Goal: Information Seeking & Learning: Learn about a topic

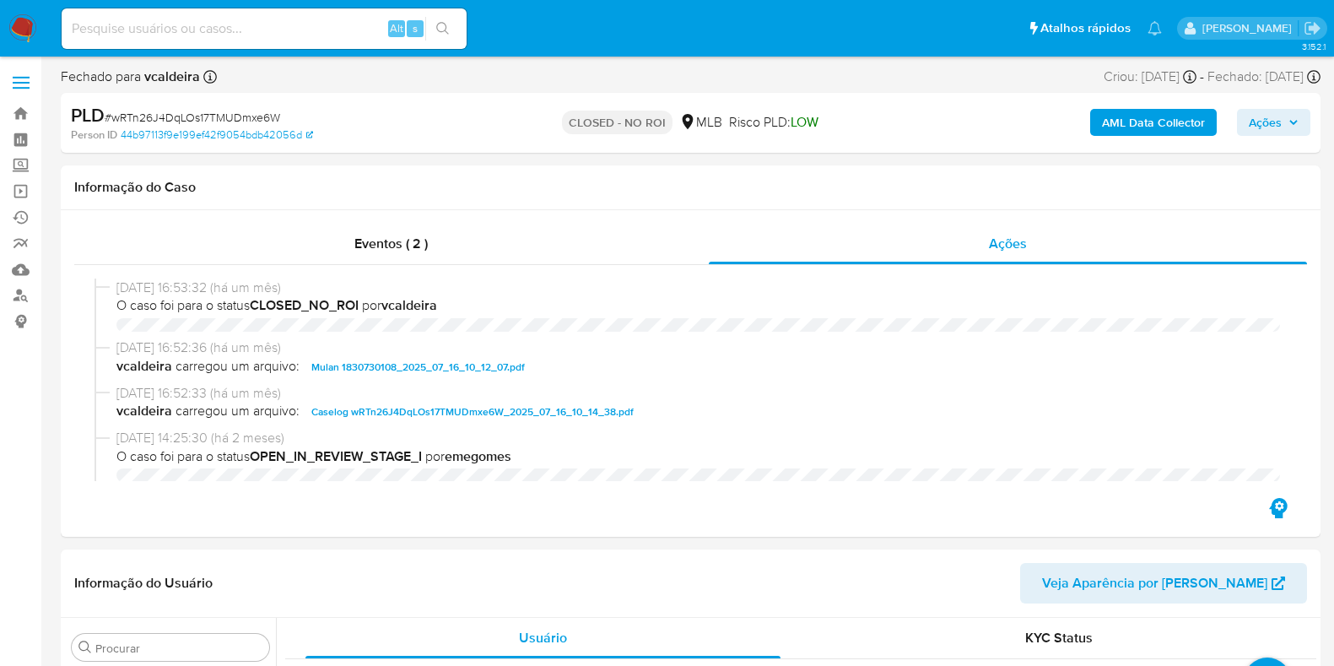
select select "10"
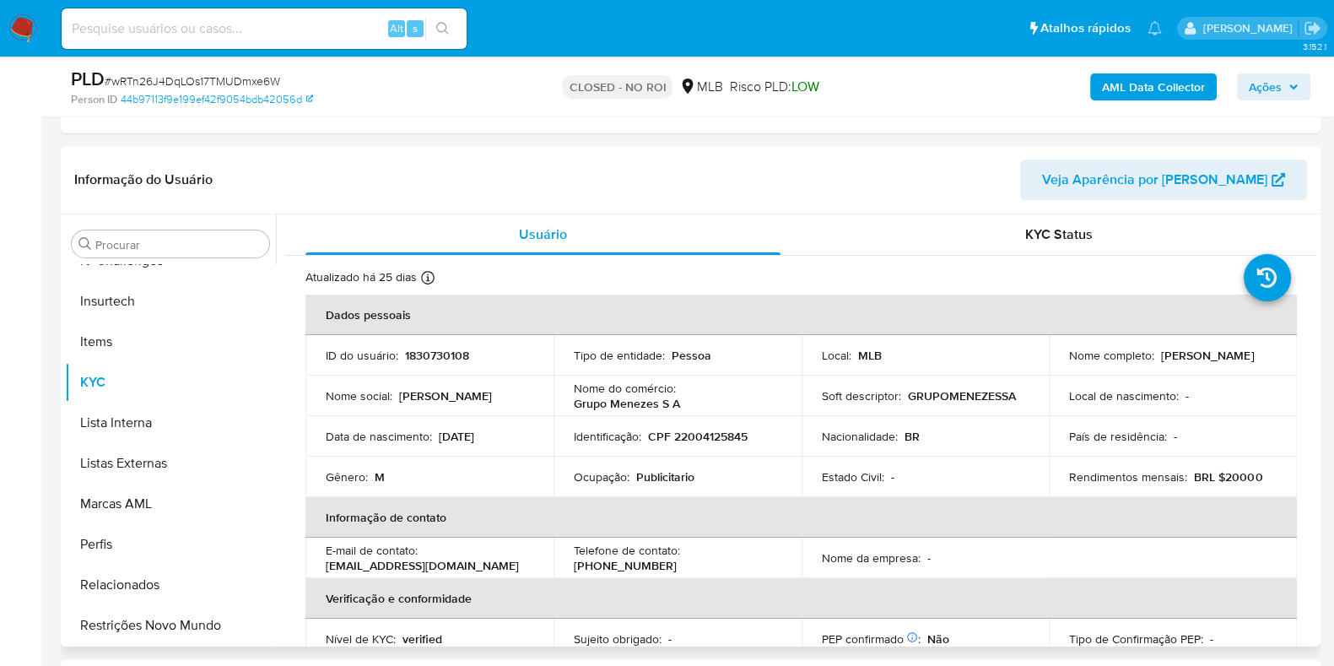
scroll to position [345, 0]
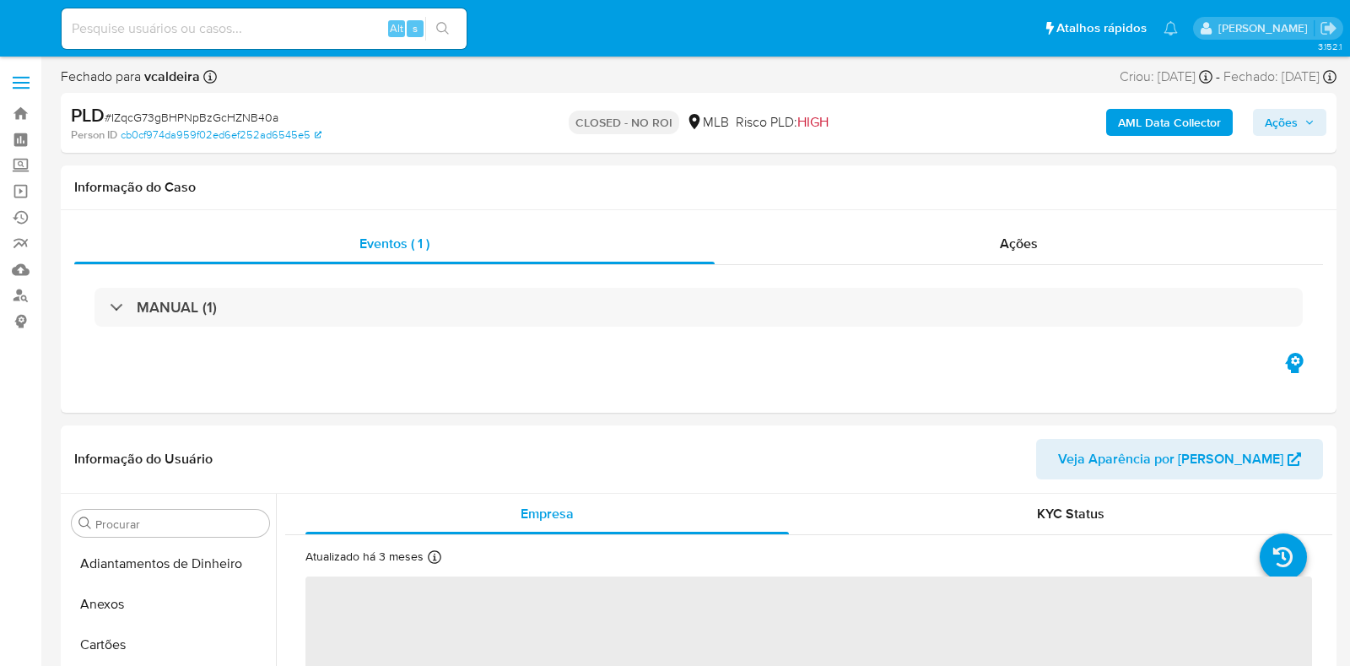
select select "10"
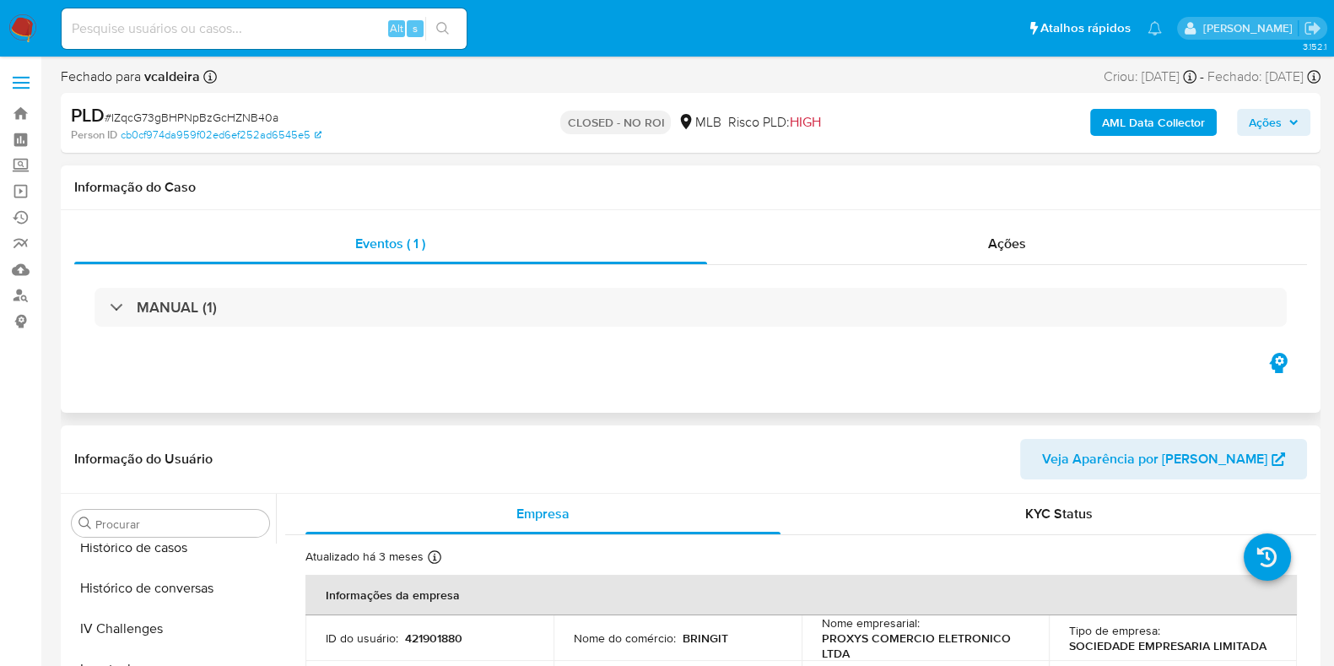
scroll to position [712, 0]
click at [971, 246] on div "Ações" at bounding box center [1007, 244] width 601 height 41
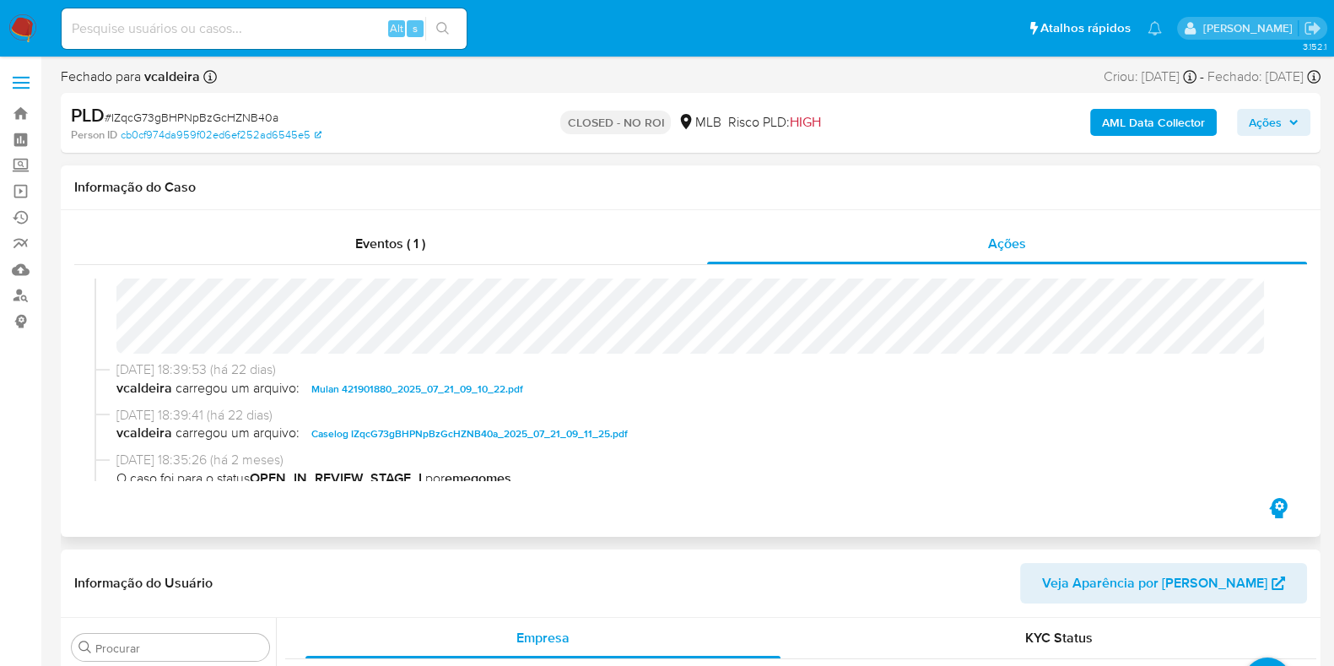
scroll to position [105, 0]
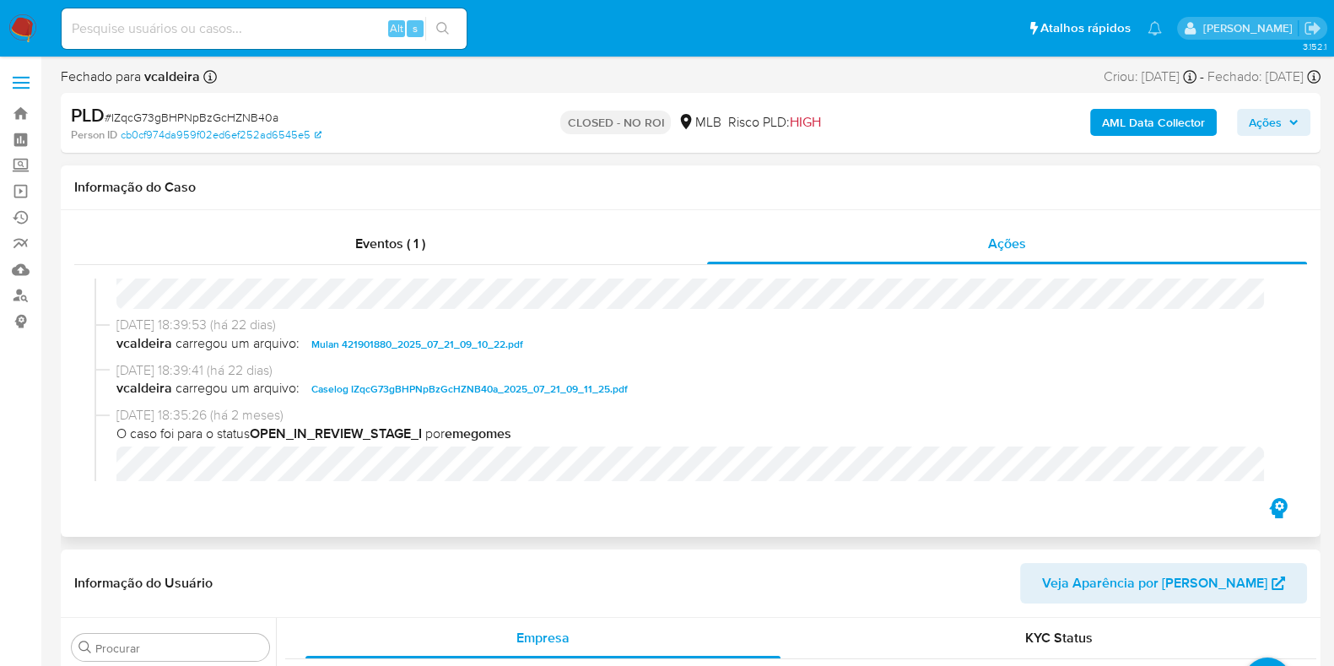
click at [436, 390] on span "Caselog IZqcG73gBHPNpBzGcHZNB40a_2025_07_21_09_11_25.pdf" at bounding box center [469, 389] width 316 height 20
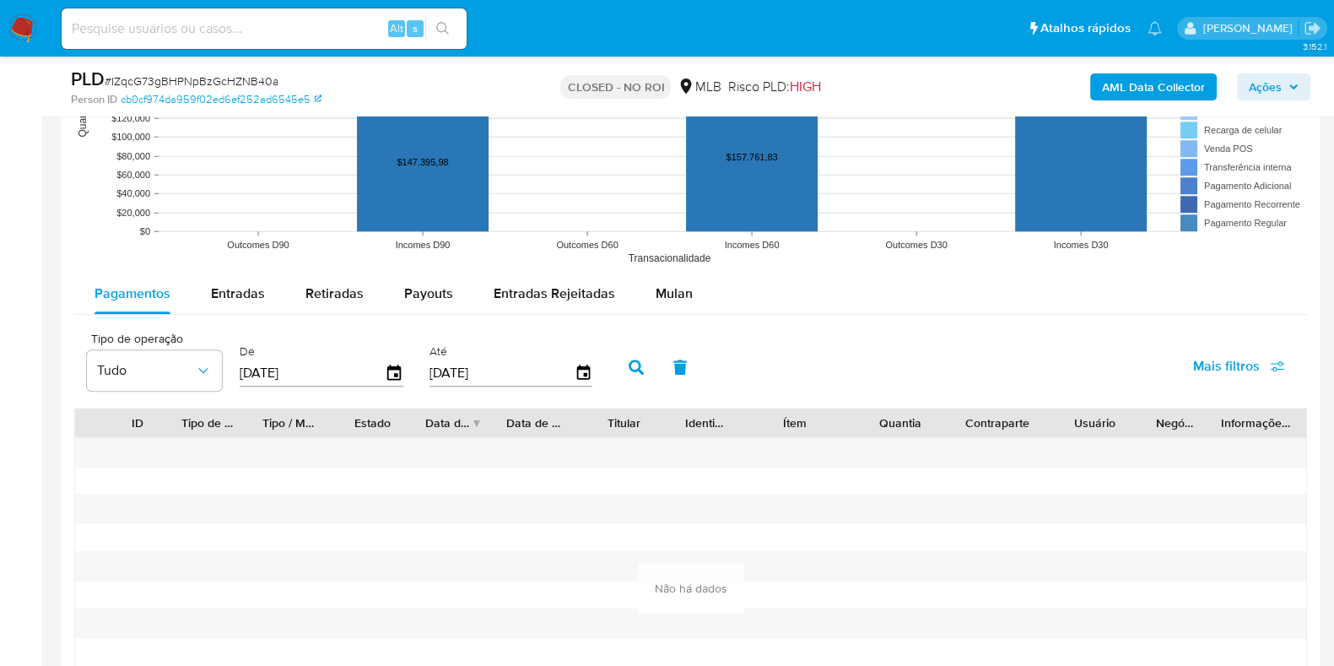
scroll to position [1899, 0]
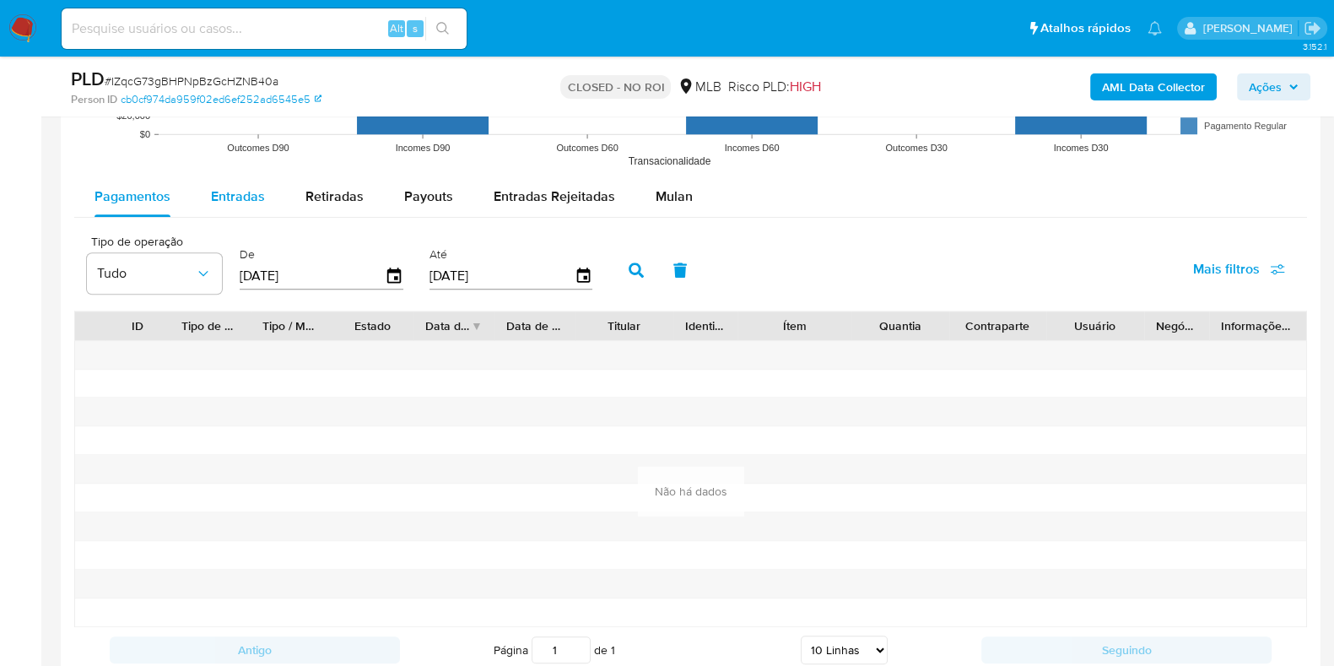
click at [262, 203] on span "Entradas" at bounding box center [238, 196] width 54 height 19
select select "10"
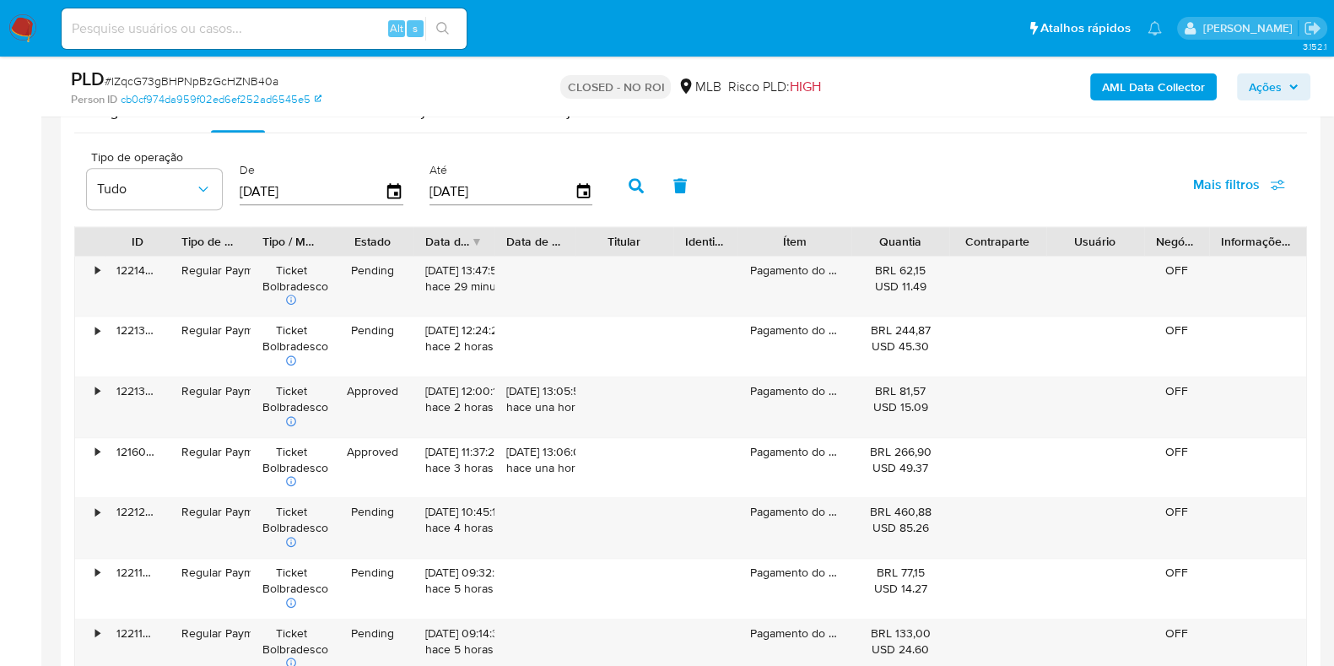
scroll to position [2110, 0]
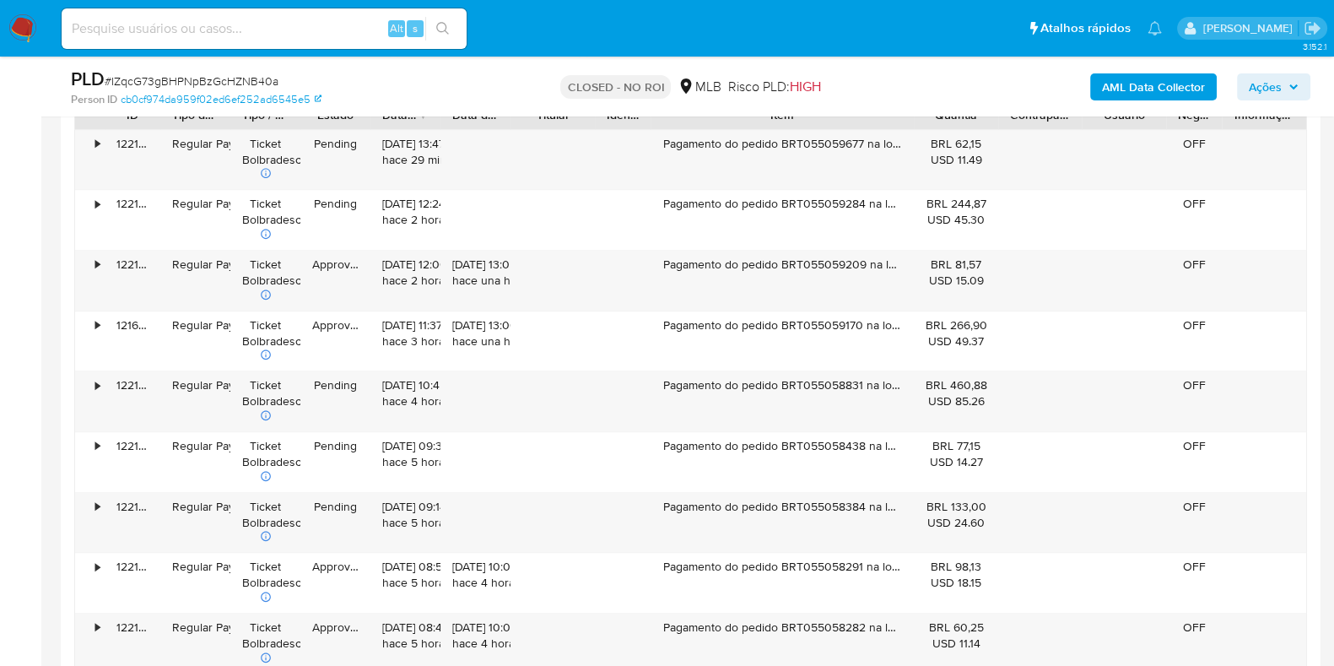
click at [1002, 170] on div "ID Tipo de operação Tipo / Método Estado Data de criação Data de aprovação Titu…" at bounding box center [690, 418] width 1233 height 636
drag, startPoint x: 919, startPoint y: 133, endPoint x: 934, endPoint y: 134, distance: 15.2
click at [934, 134] on div "BRL 62,15 USD 11.49" at bounding box center [956, 160] width 84 height 60
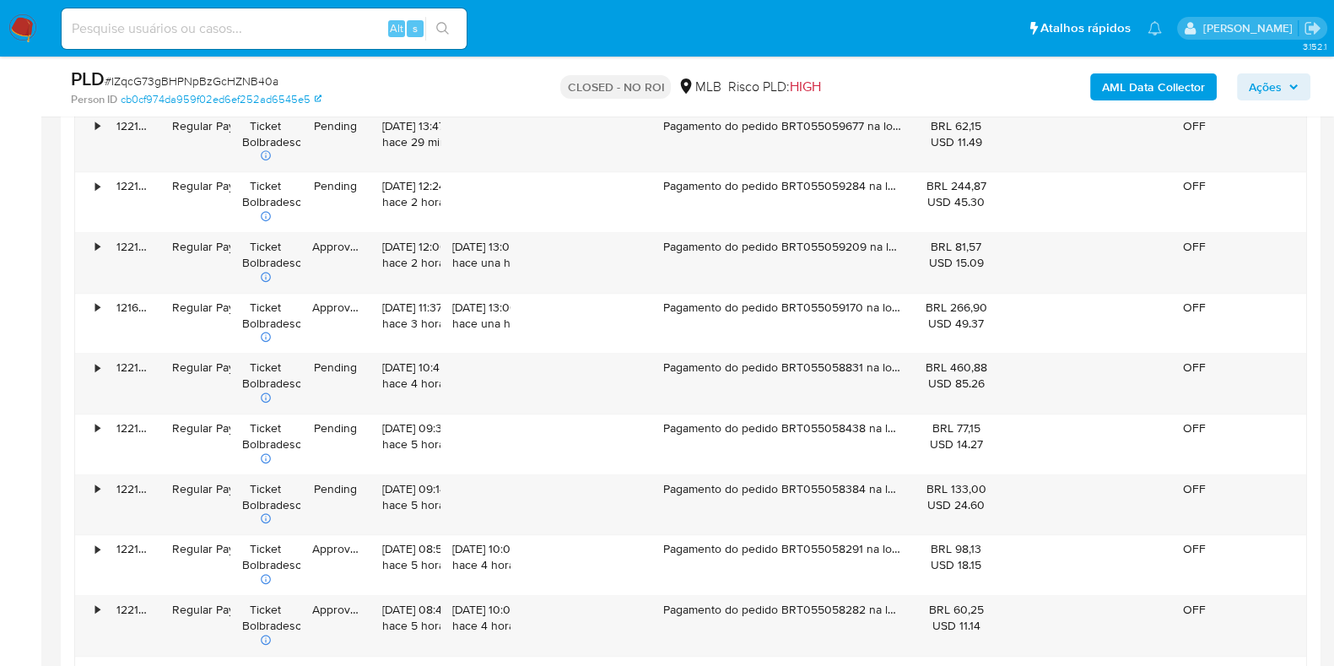
scroll to position [1899, 0]
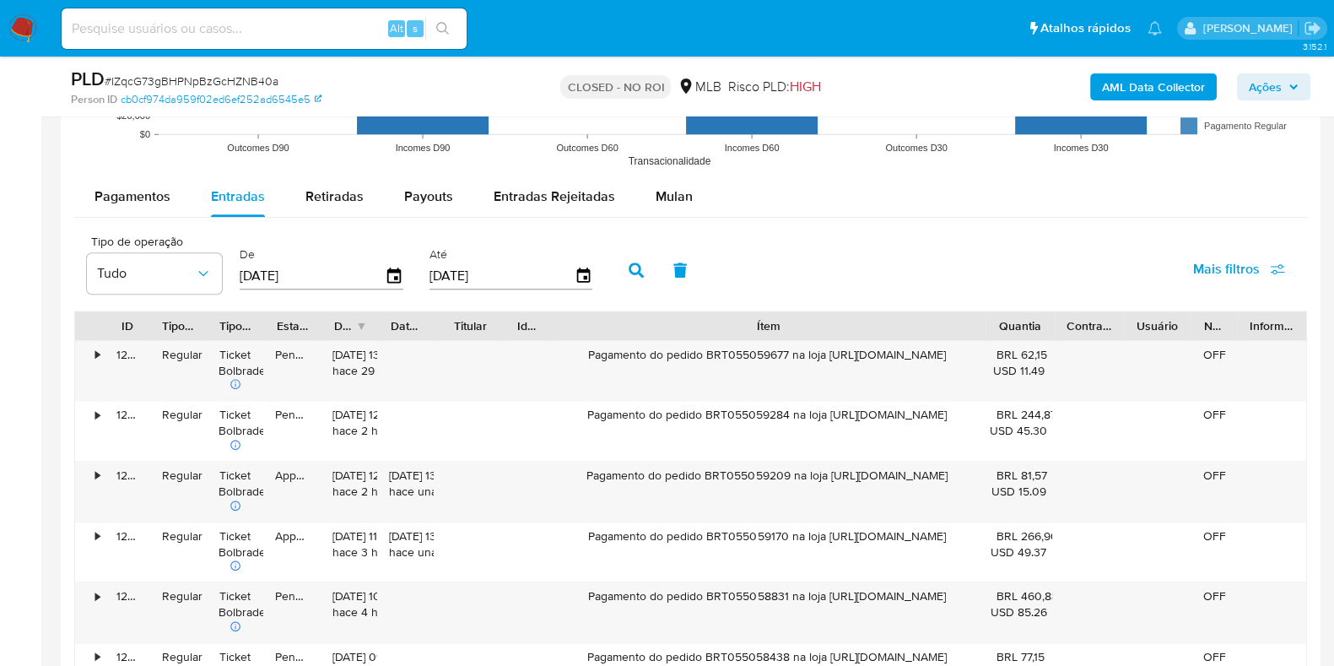
drag, startPoint x: 911, startPoint y: 330, endPoint x: 1085, endPoint y: 322, distance: 174.0
click at [1085, 322] on div "ID Tipo de operação Tipo / Método Estado Data de criação Data de aprovação Titu…" at bounding box center [690, 325] width 1231 height 29
drag, startPoint x: 958, startPoint y: 354, endPoint x: 836, endPoint y: 354, distance: 122.4
click at [821, 368] on div "Pagamento do pedido BRT055059677 na loja https://www.bringit.com.br/" at bounding box center [768, 371] width 437 height 60
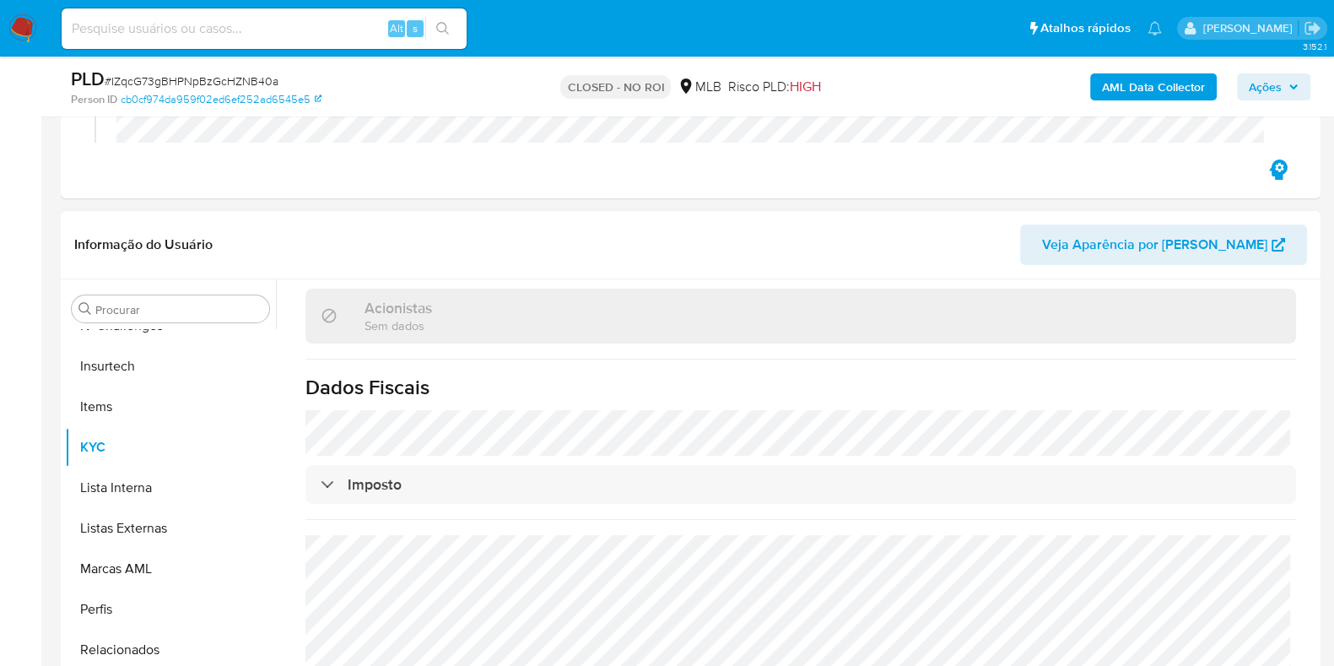
scroll to position [999, 0]
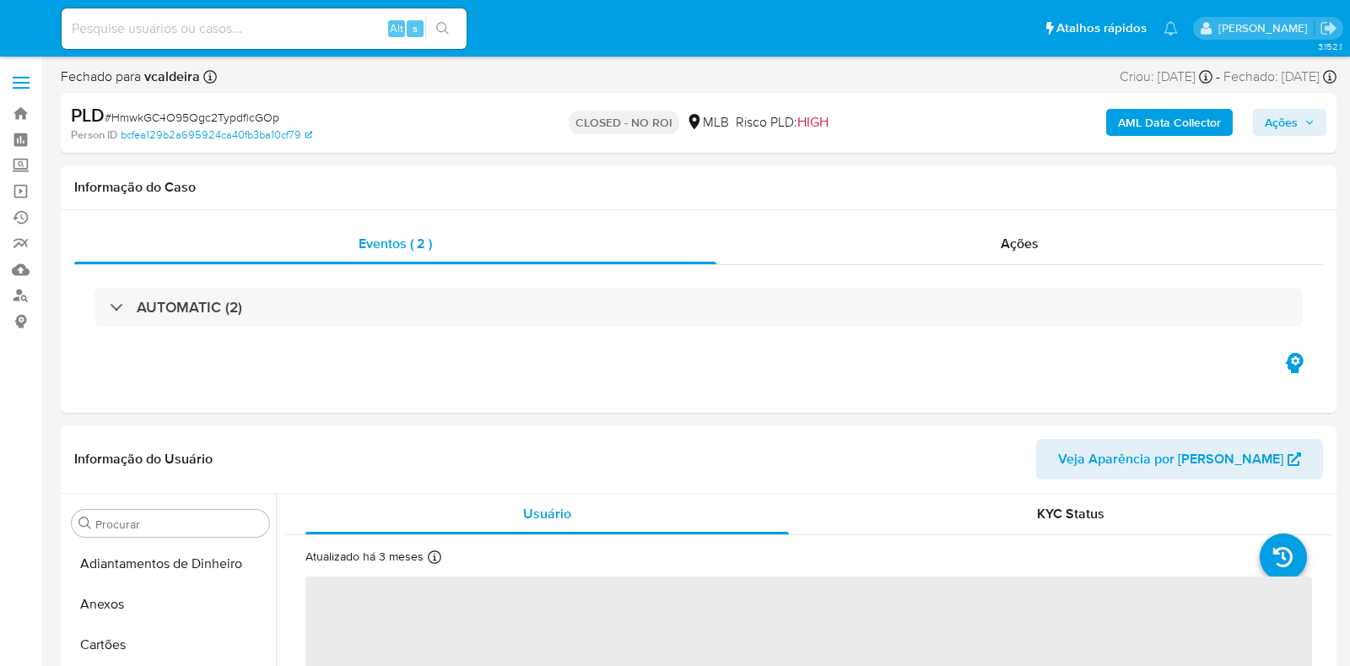
select select "10"
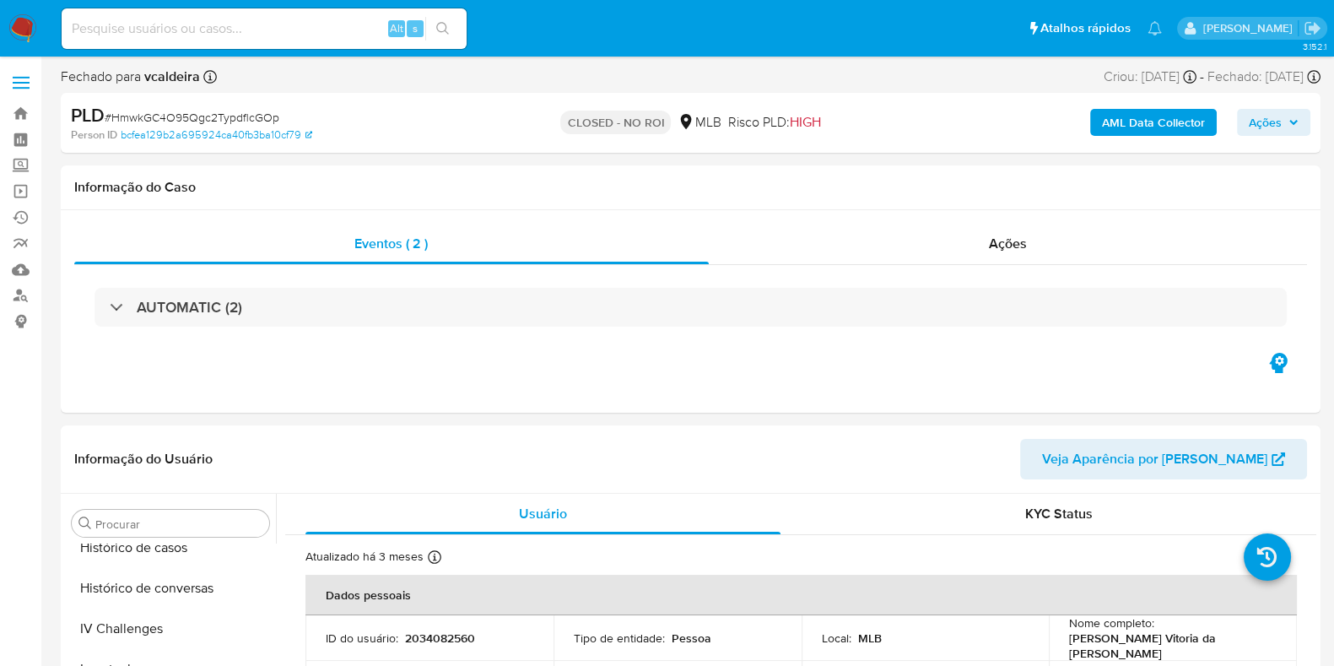
scroll to position [712, 0]
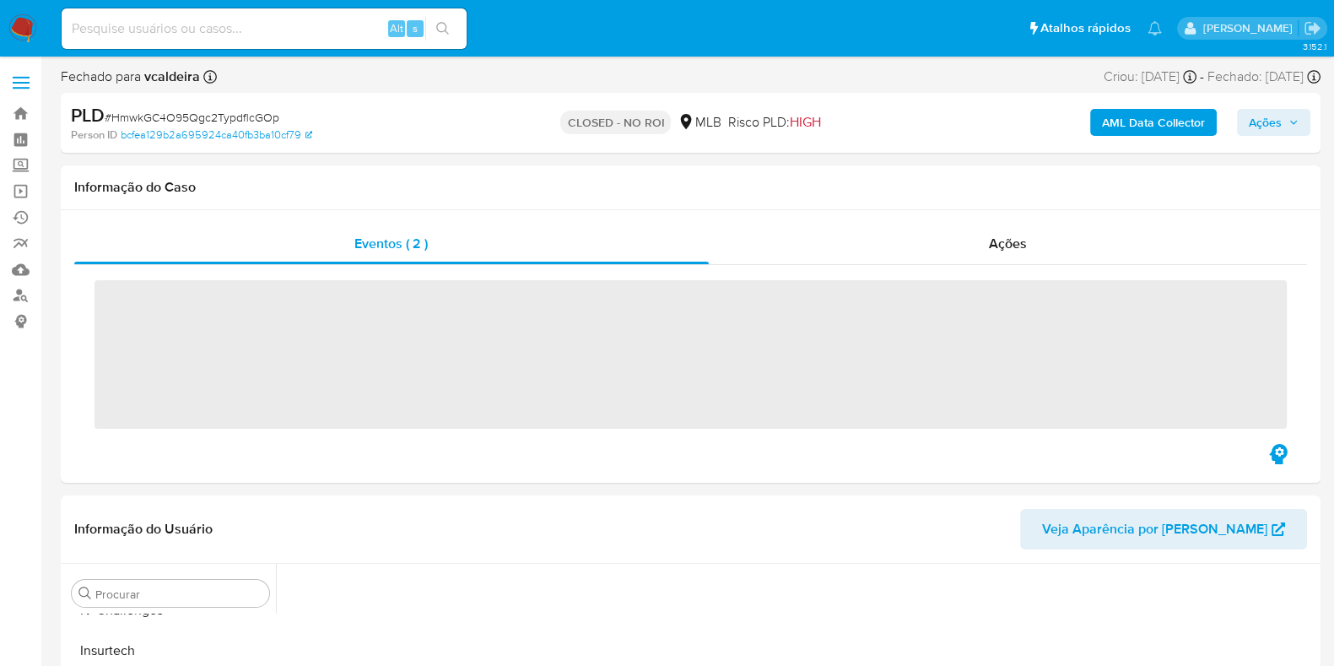
scroll to position [712, 0]
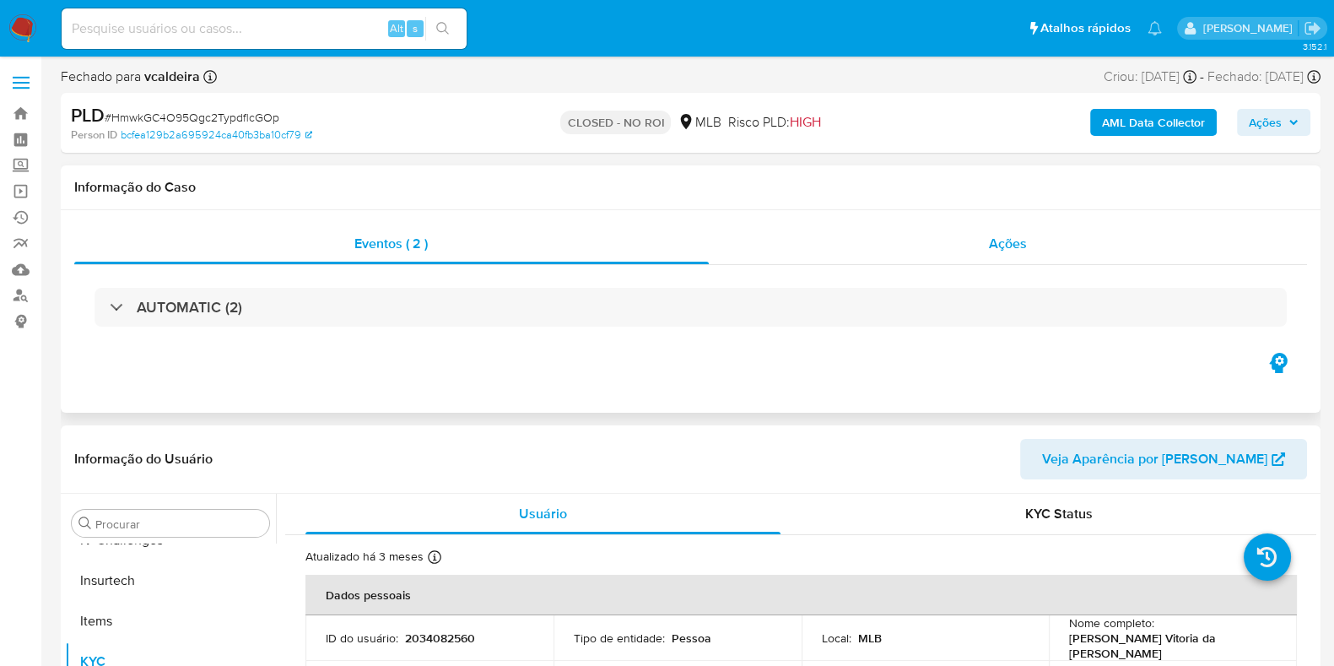
click at [966, 251] on div "Ações" at bounding box center [1008, 244] width 599 height 41
select select "10"
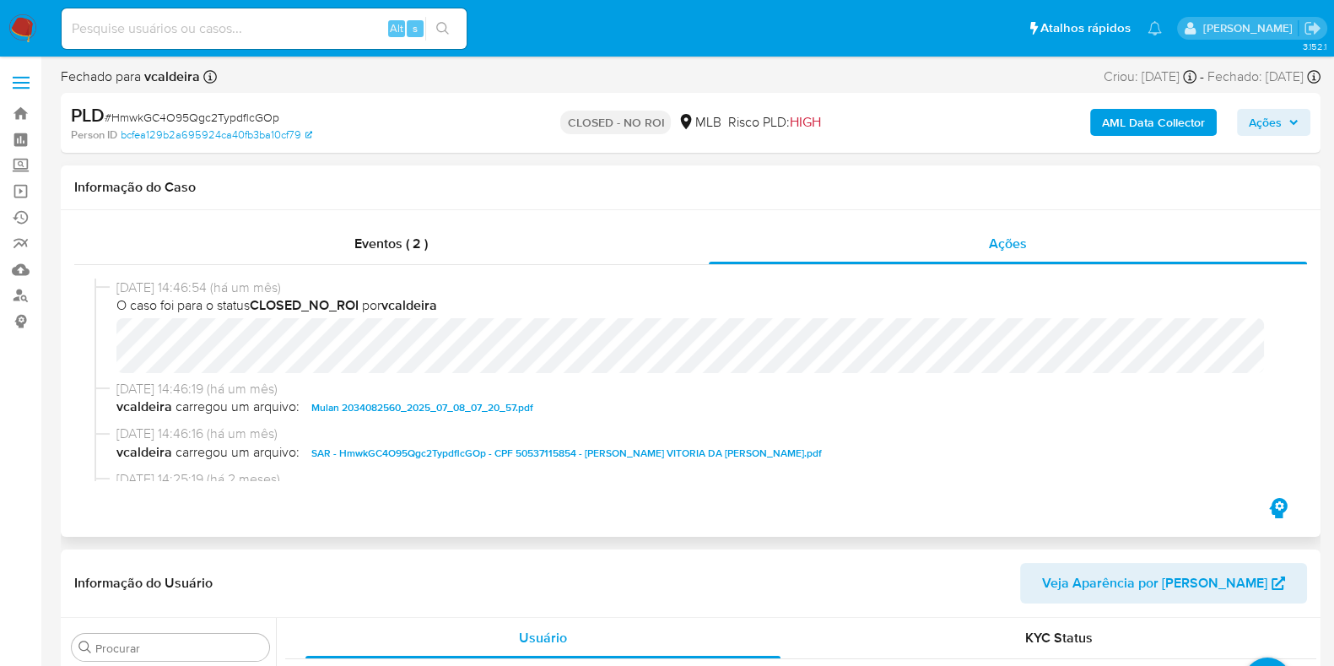
click at [390, 454] on span "SAR - HmwkGC4O95Qgc2TypdflcGOp - CPF 50537115854 - MARIA VITORIA DA SILVA SANTO…" at bounding box center [566, 453] width 511 height 20
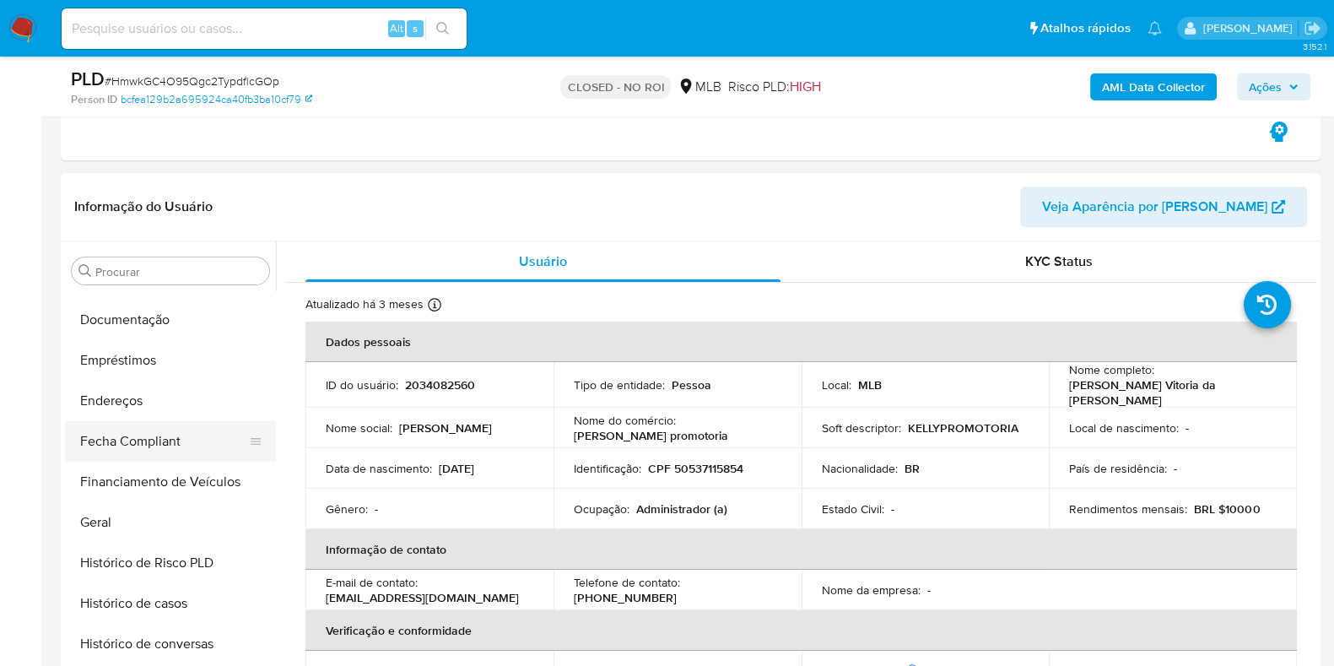
scroll to position [421, 0]
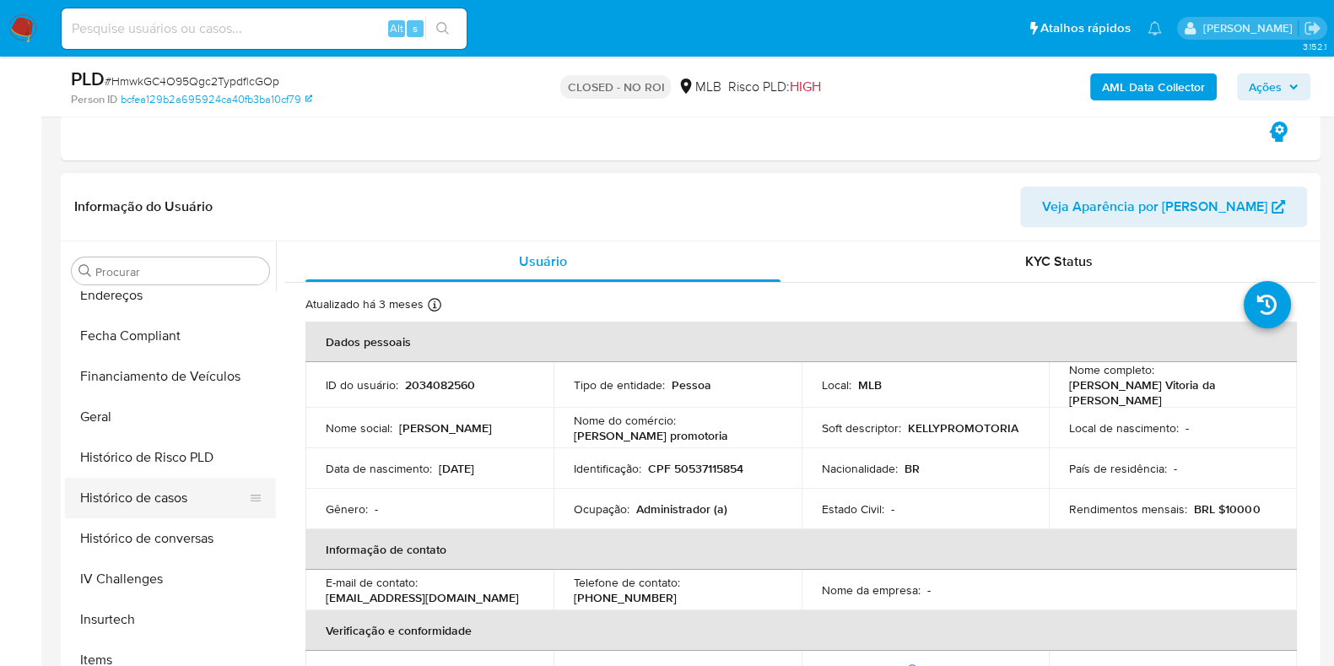
click at [135, 504] on button "Histórico de casos" at bounding box center [163, 498] width 197 height 41
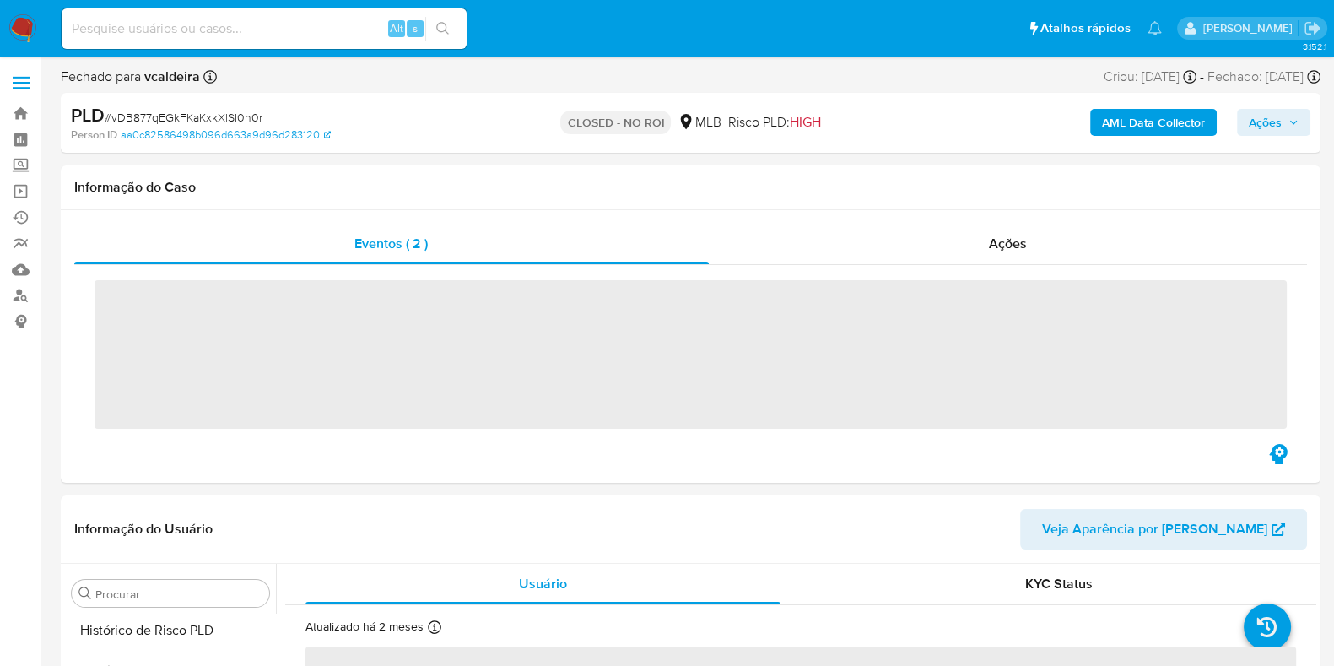
scroll to position [712, 0]
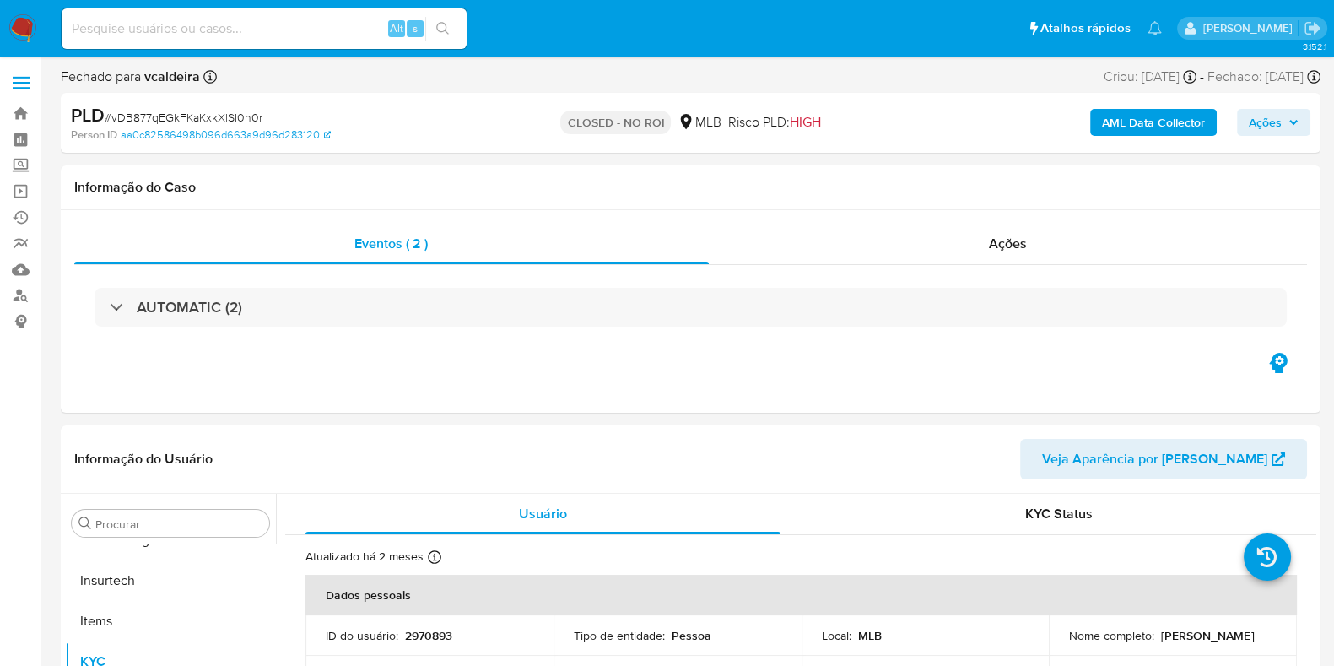
select select "10"
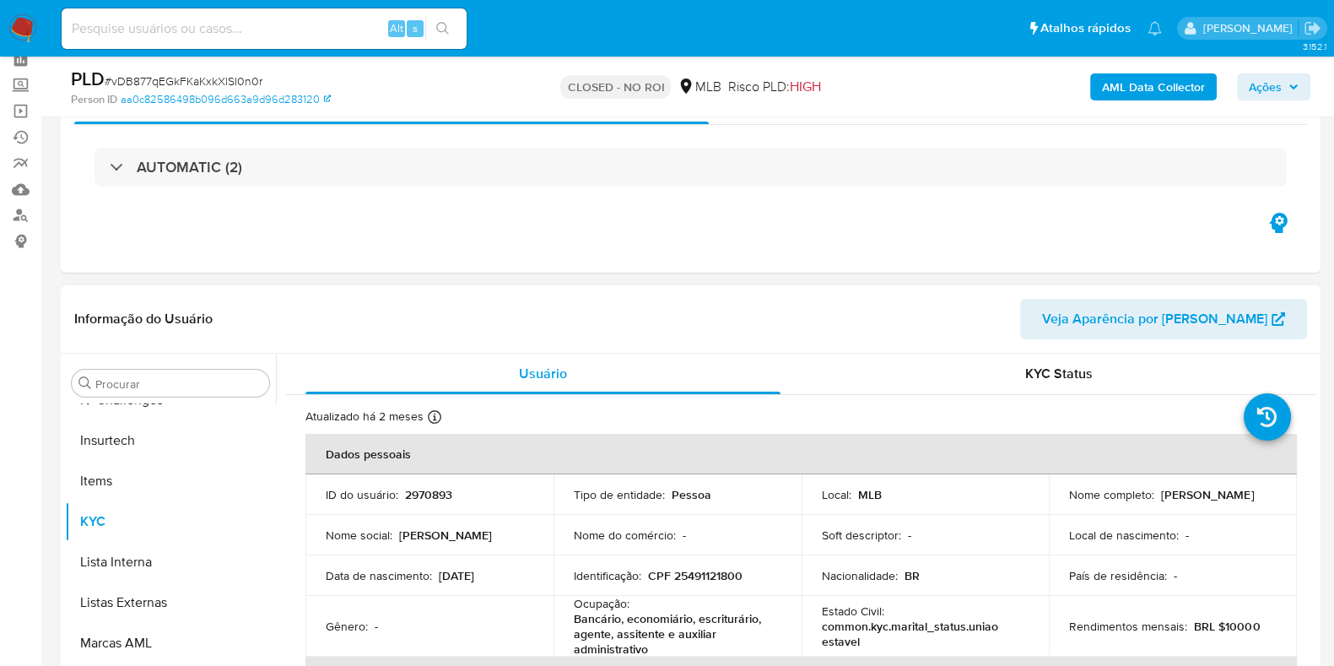
scroll to position [0, 0]
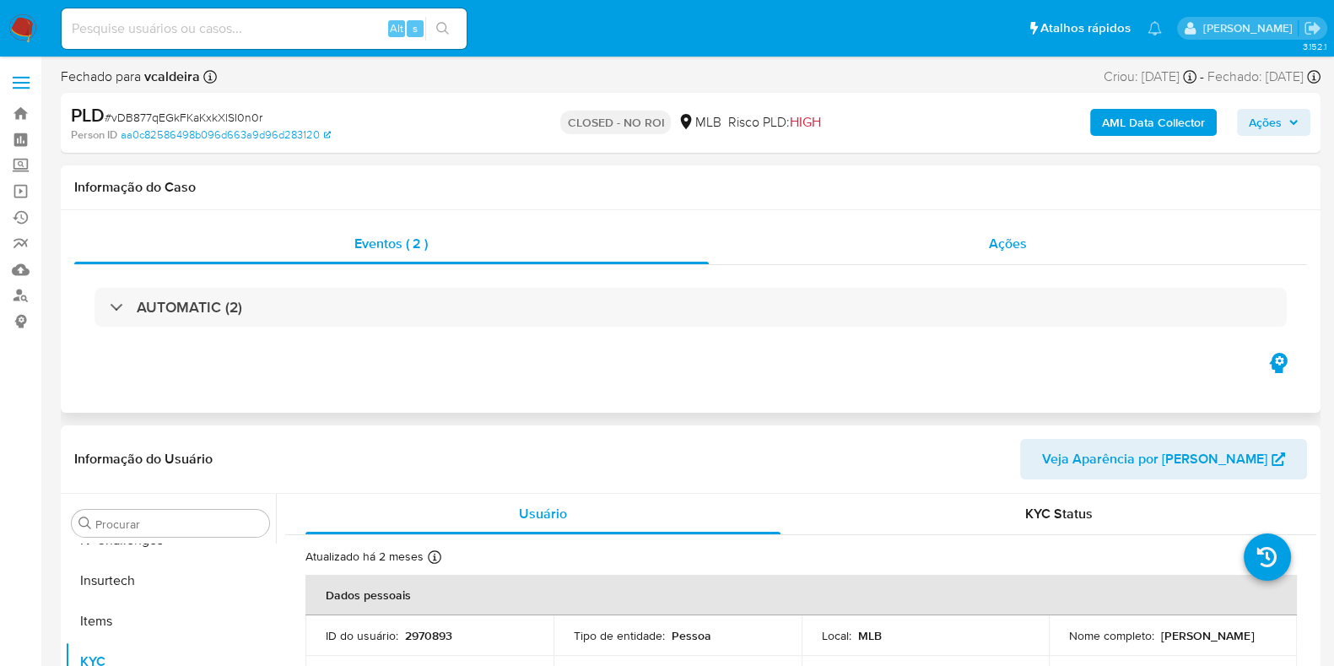
click at [962, 257] on div "Ações" at bounding box center [1008, 244] width 599 height 41
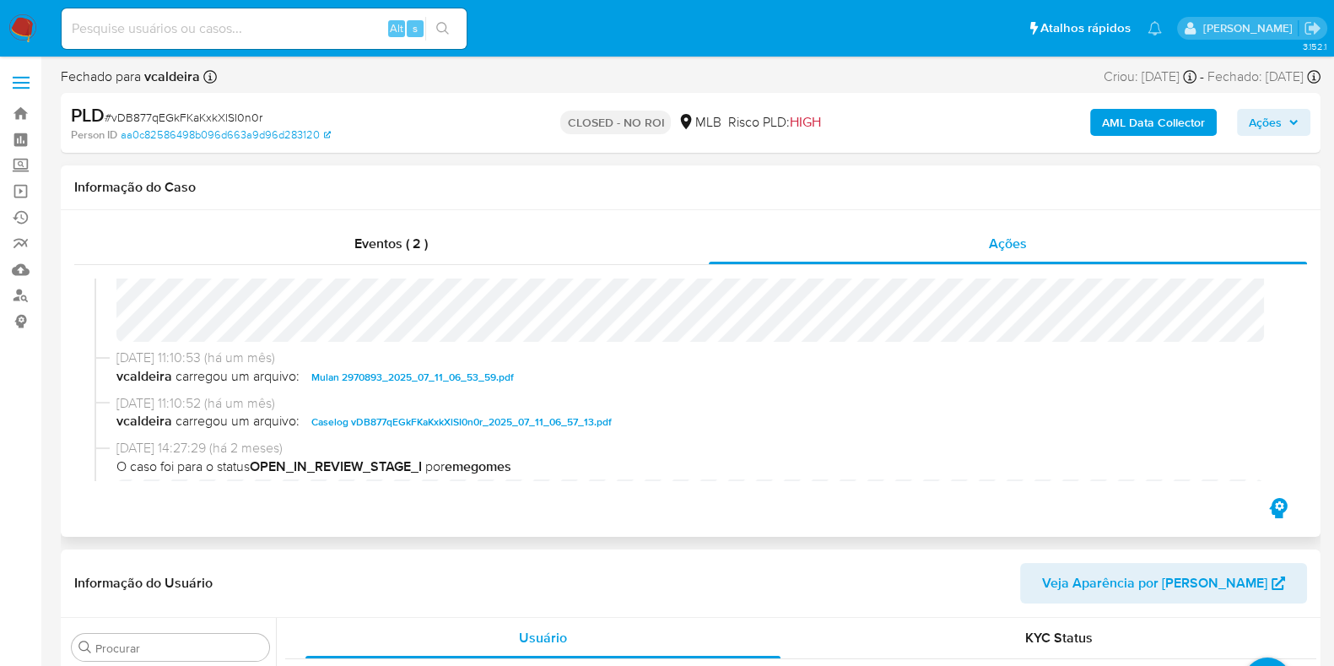
scroll to position [105, 0]
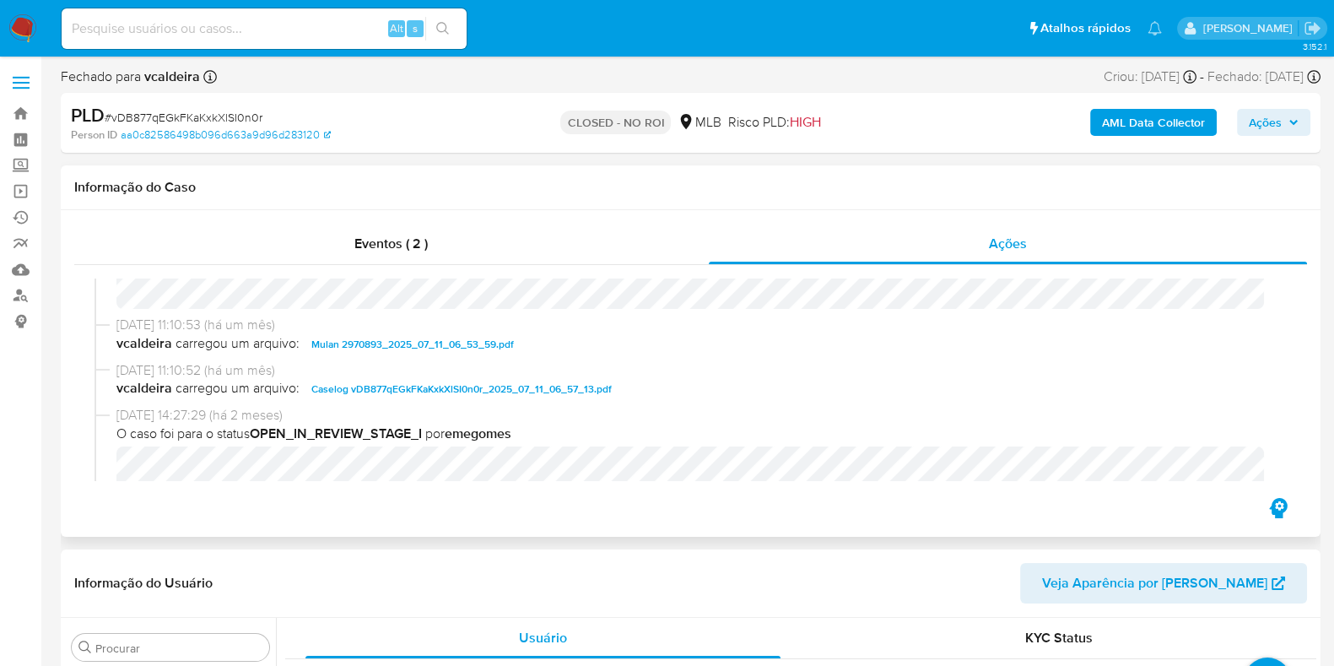
click at [354, 392] on span "Caselog vDB877qEGkFKaKxkXlSI0n0r_2025_07_11_06_57_13.pdf" at bounding box center [461, 389] width 300 height 20
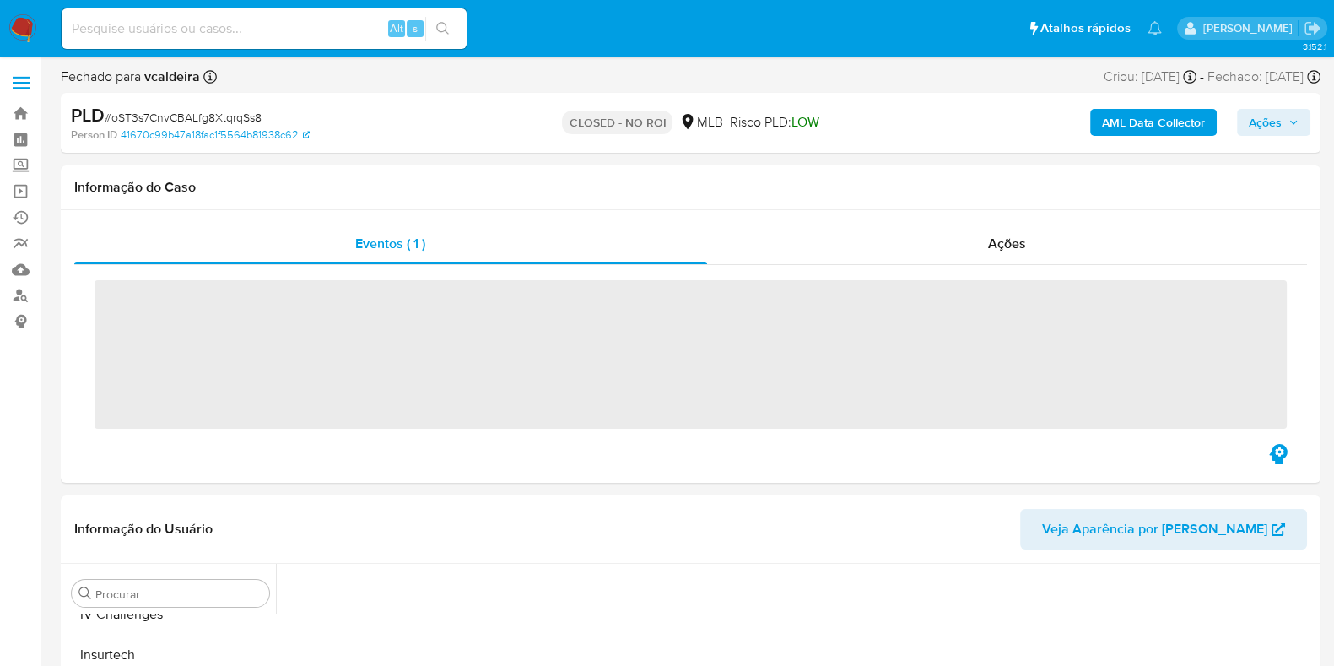
scroll to position [712, 0]
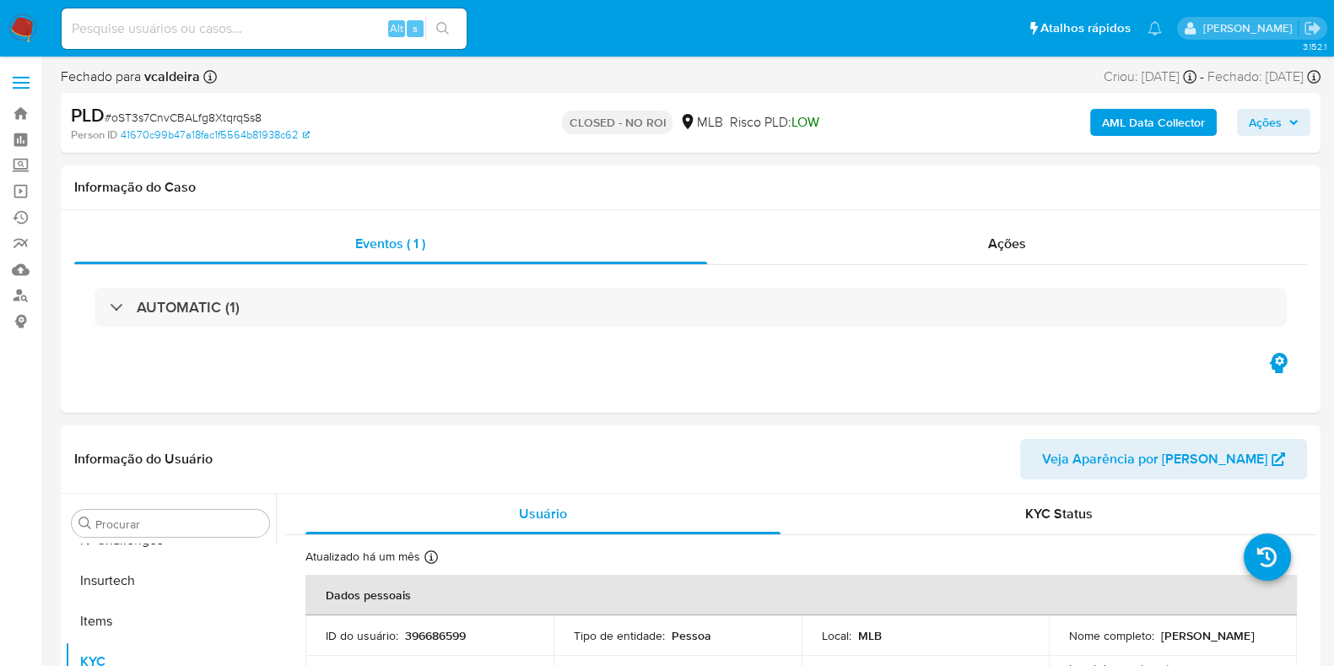
select select "10"
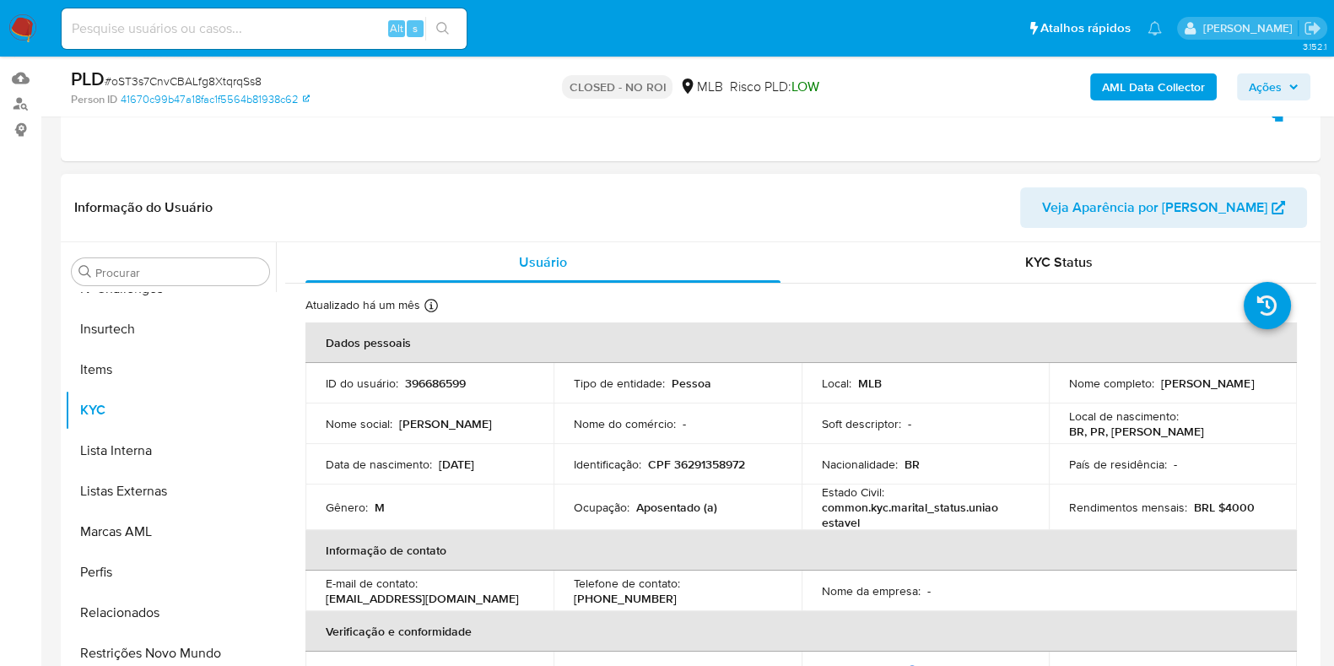
scroll to position [0, 0]
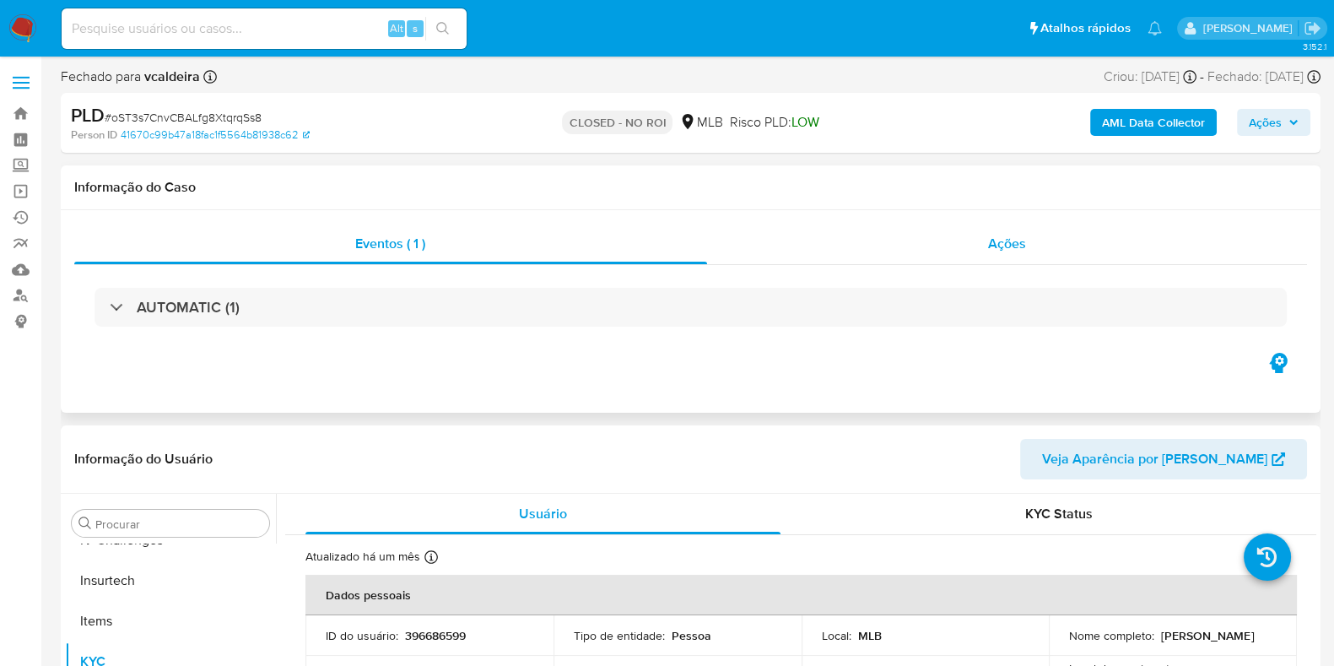
click at [989, 238] on span "Ações" at bounding box center [1007, 243] width 38 height 19
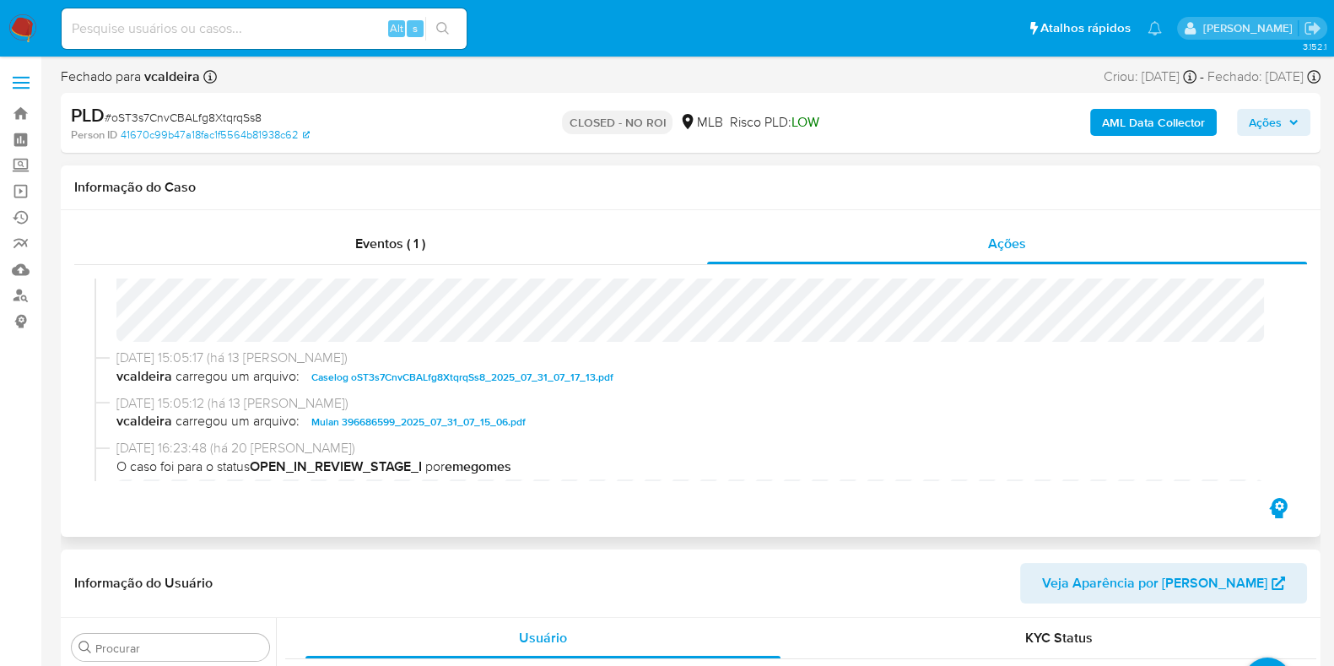
scroll to position [105, 0]
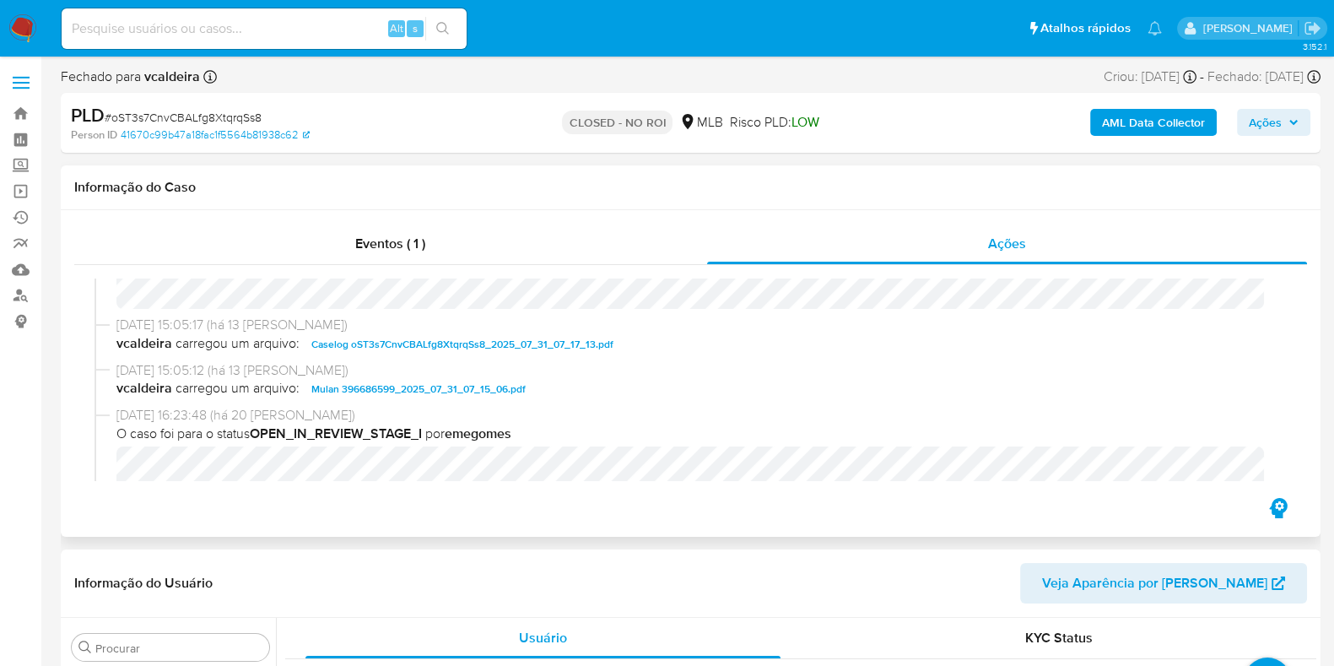
click at [367, 344] on span "Caselog oST3s7CnvCBALfg8XtqrqSs8_2025_07_31_07_17_13.pdf" at bounding box center [462, 344] width 302 height 20
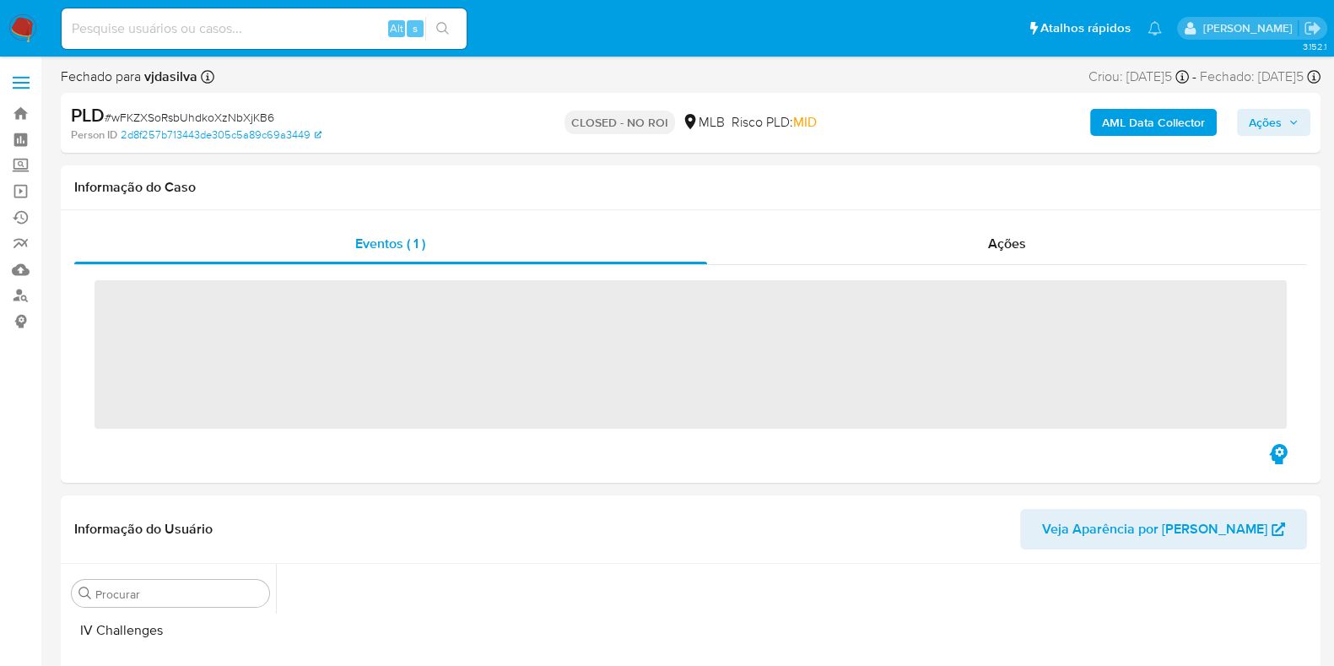
scroll to position [712, 0]
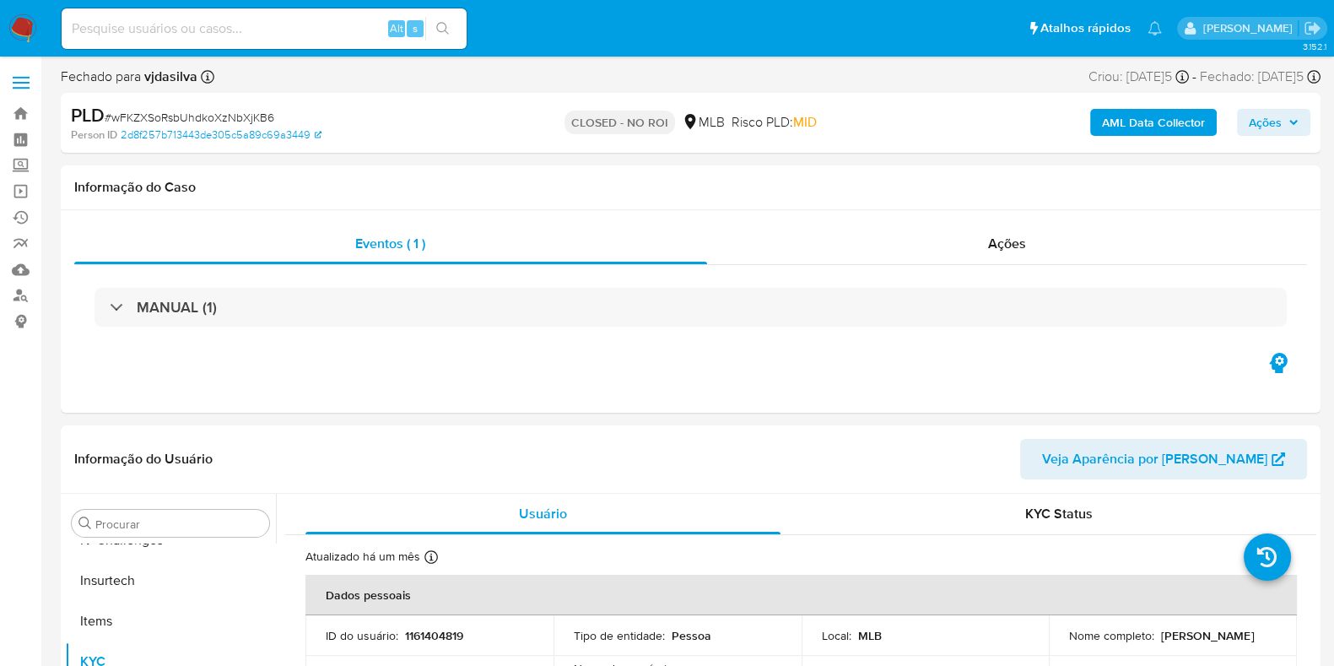
select select "10"
click at [985, 263] on div "Ações" at bounding box center [1007, 244] width 601 height 41
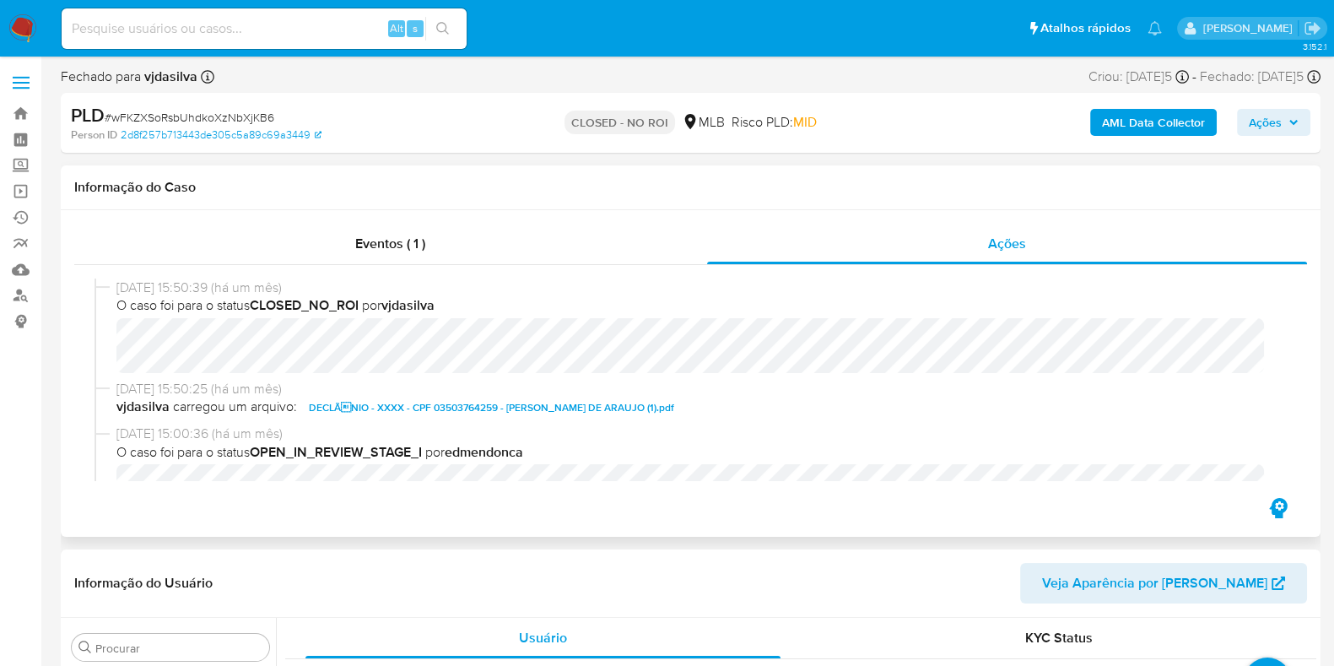
click at [435, 411] on span "DECLÃNIO - XXXX - CPF 03503764259 - [PERSON_NAME] DE ARAUJO (1).pdf" at bounding box center [491, 408] width 365 height 20
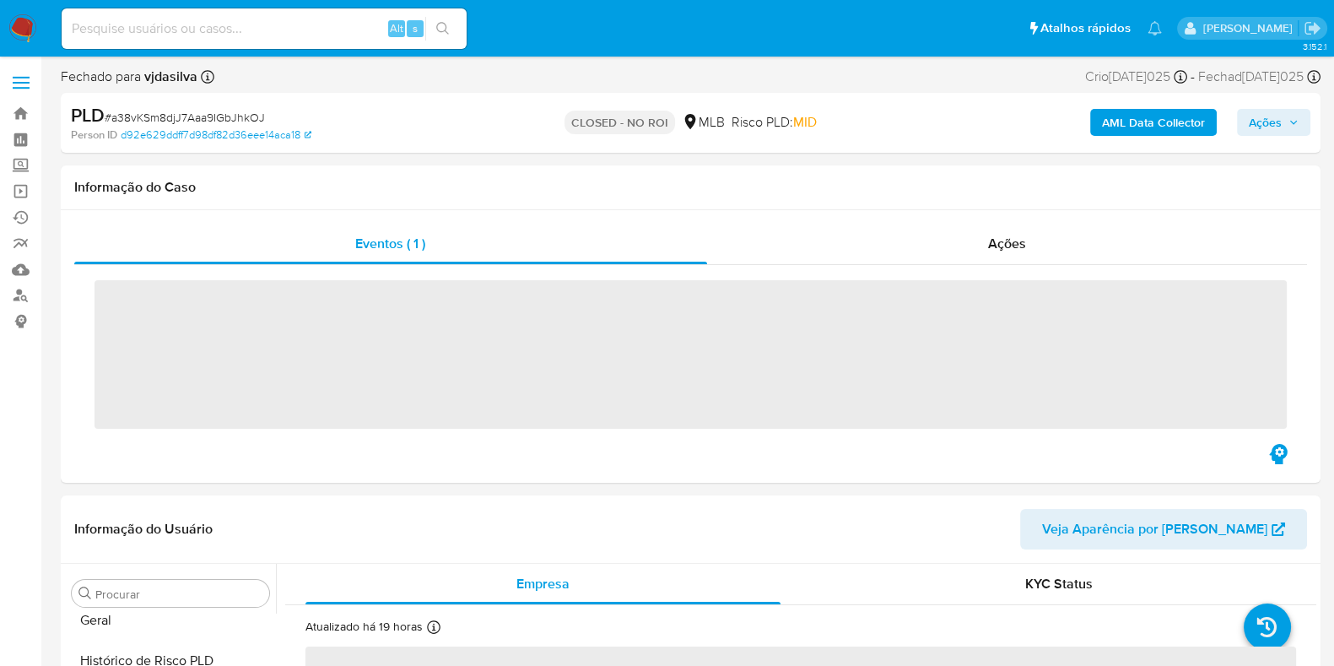
scroll to position [712, 0]
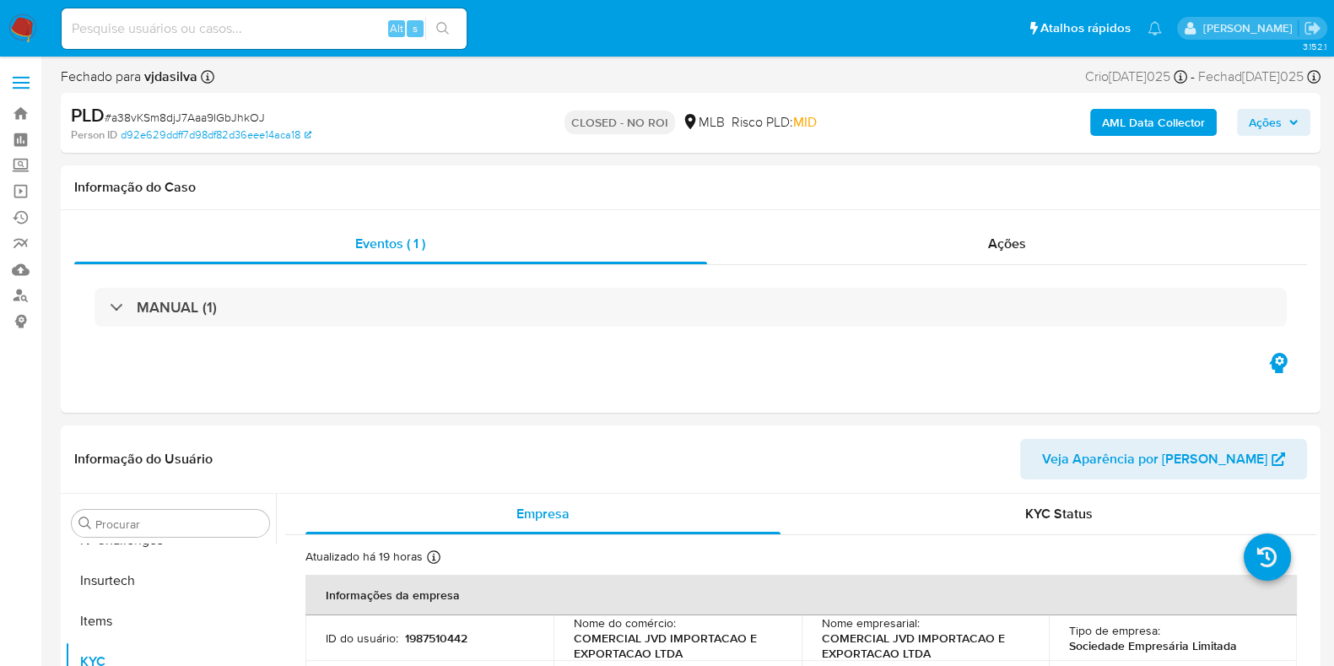
select select "10"
click at [1031, 240] on div "Ações" at bounding box center [1007, 244] width 601 height 41
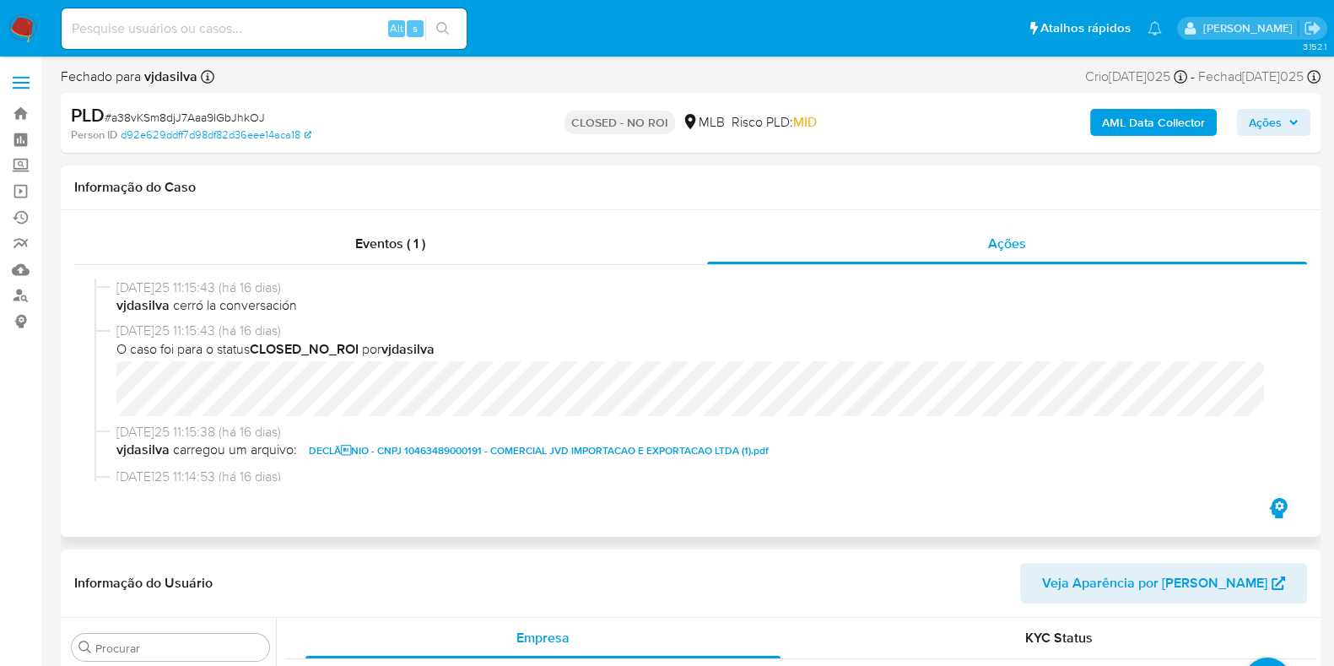
click at [393, 454] on span "DECLÃNIO - CNPJ 10463489000191 - COMERCIAL JVD IMPORTACAO E EXPORTACAO LTDA (1…" at bounding box center [539, 451] width 460 height 20
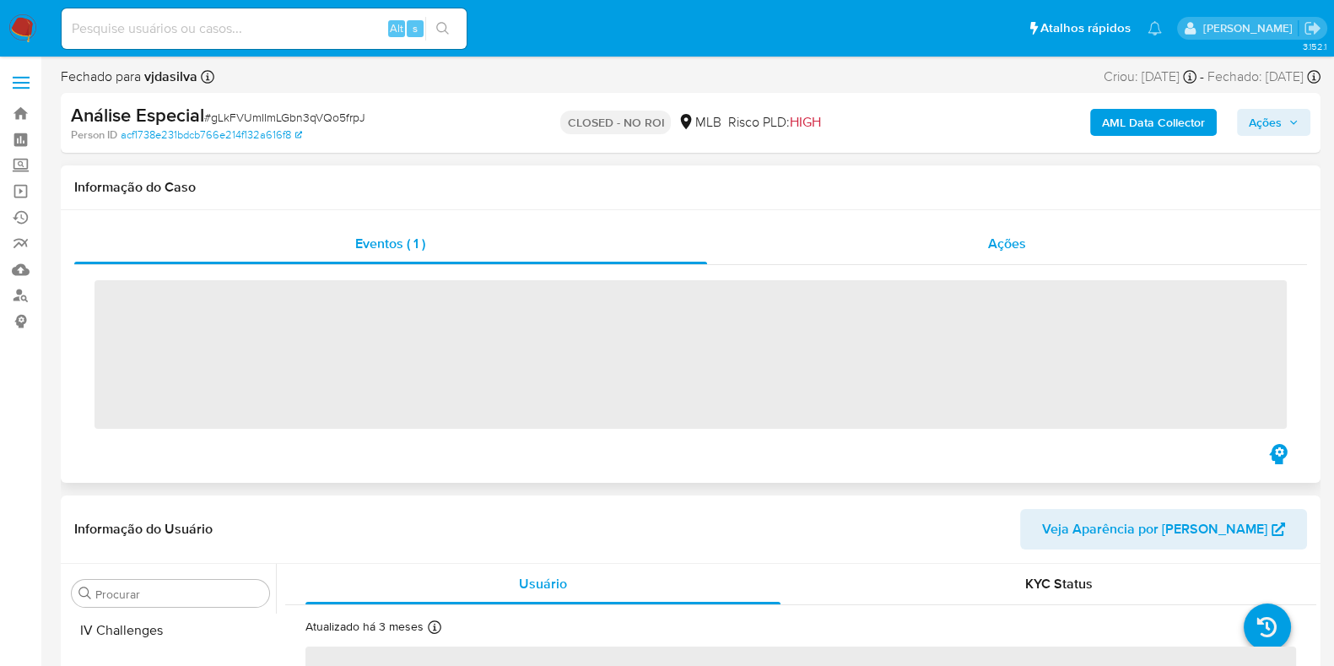
scroll to position [712, 0]
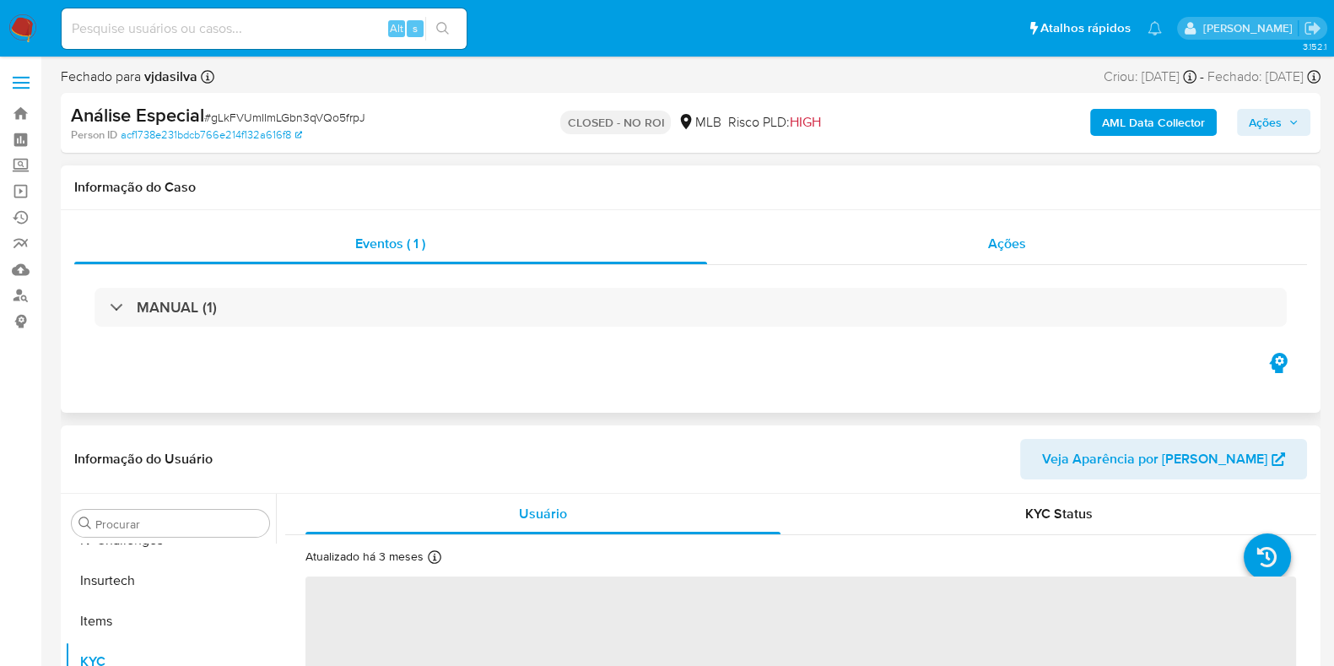
click at [1009, 251] on span "Ações" at bounding box center [1007, 243] width 38 height 19
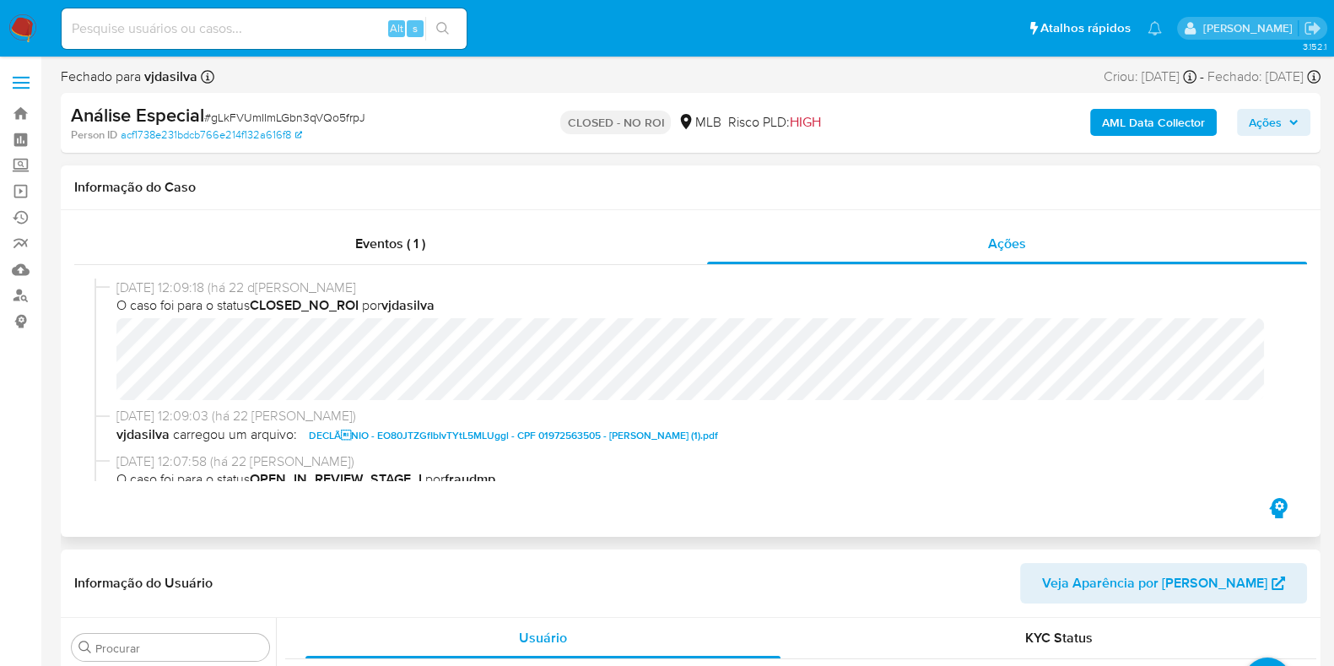
select select "10"
click at [460, 440] on span "DECLÃNIO - EO80JTZGfIbIvTYtL5MLUggl - CPF 01972563505 - [PERSON_NAME] (1).pdf" at bounding box center [513, 435] width 409 height 20
